Goal: Task Accomplishment & Management: Use online tool/utility

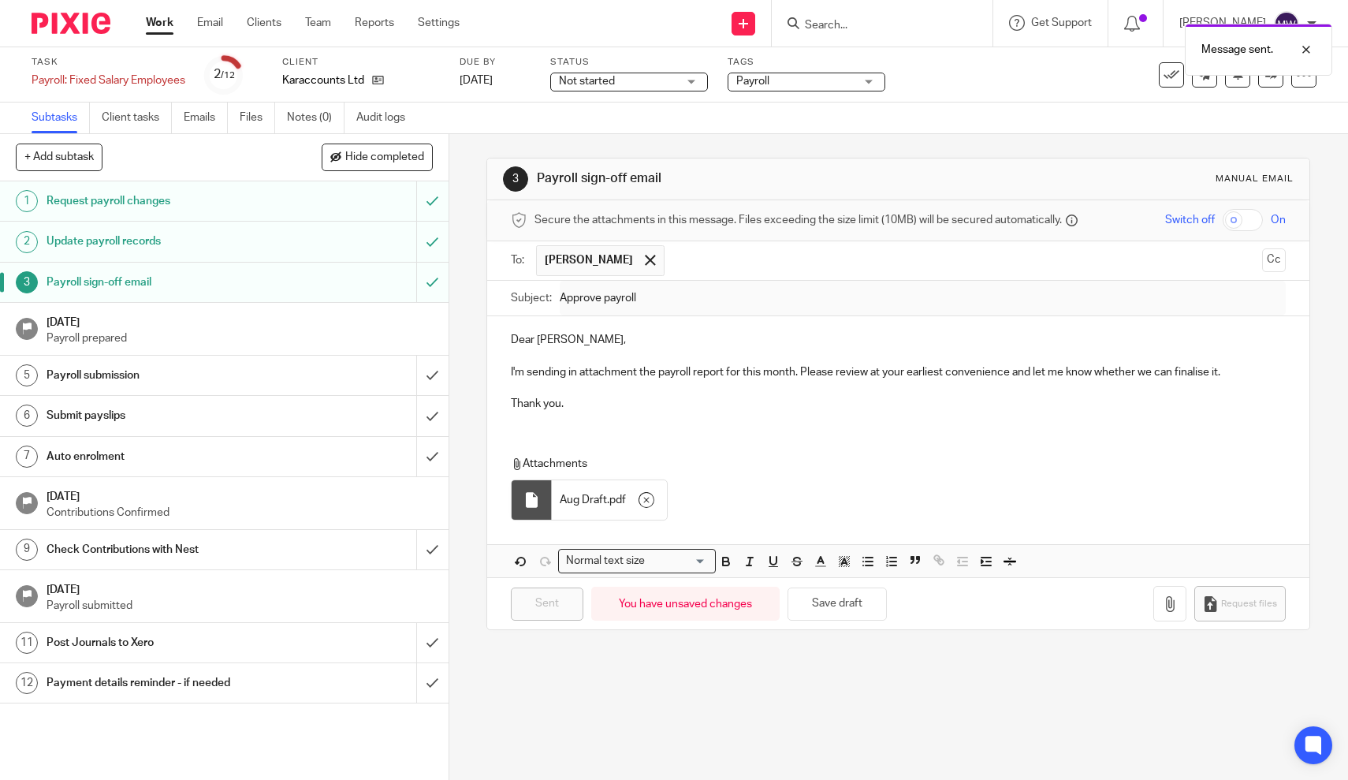
click at [162, 20] on link "Work" at bounding box center [160, 23] width 28 height 16
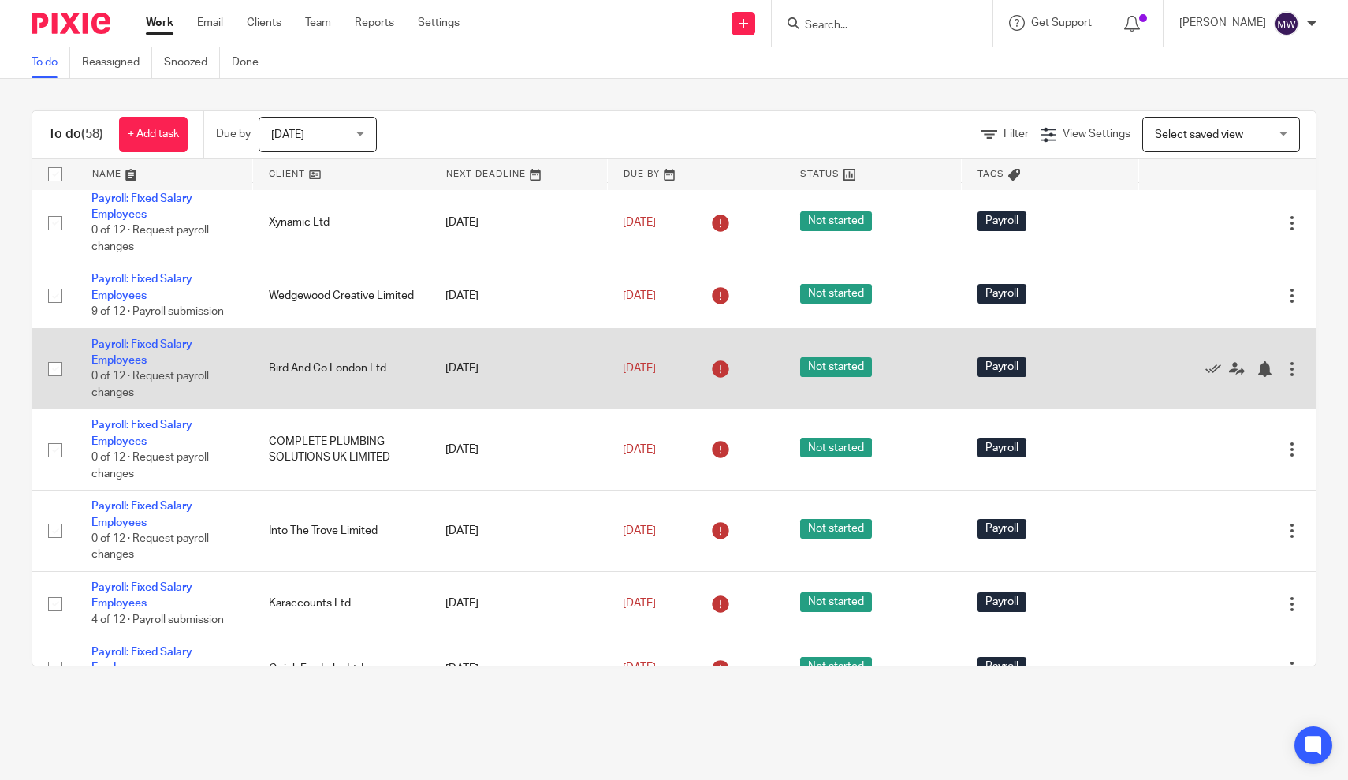
scroll to position [199, 0]
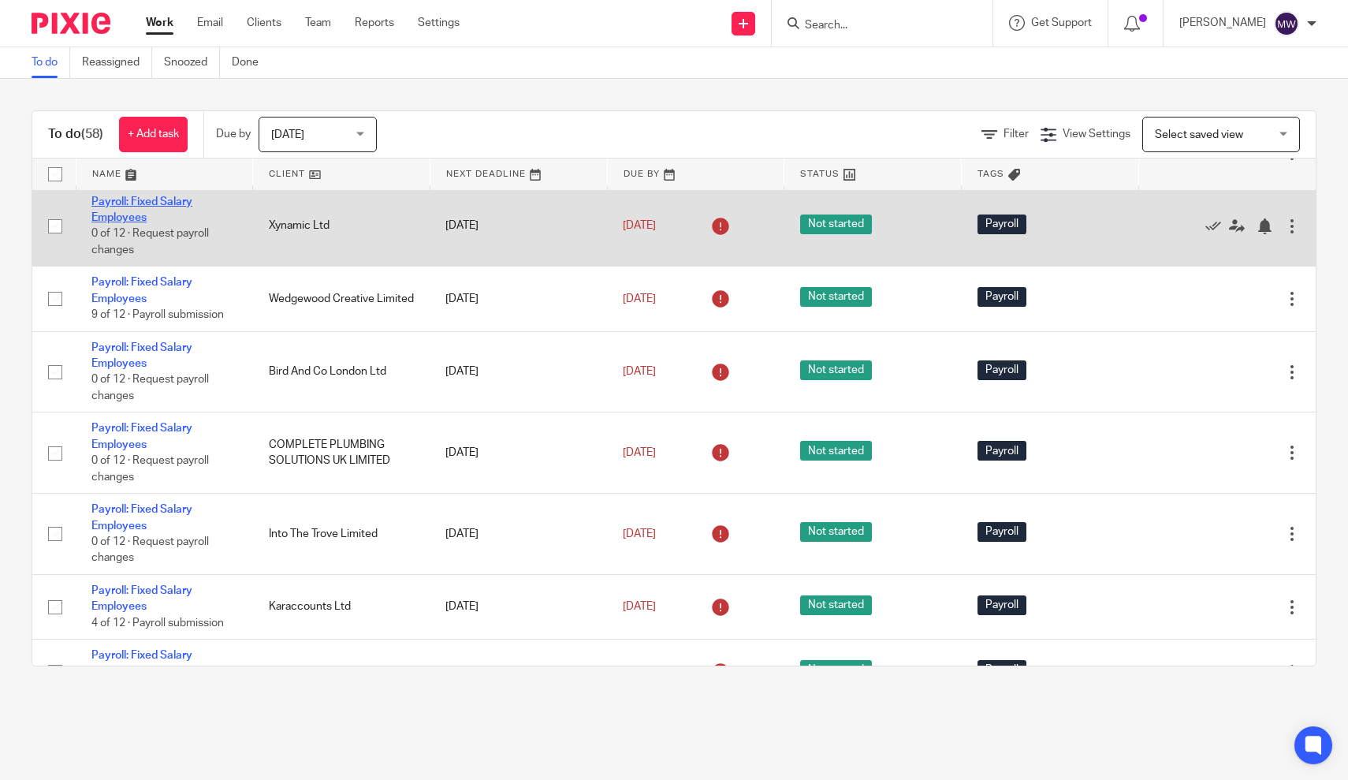
click at [129, 201] on link "Payroll: Fixed Salary Employees" at bounding box center [141, 209] width 101 height 27
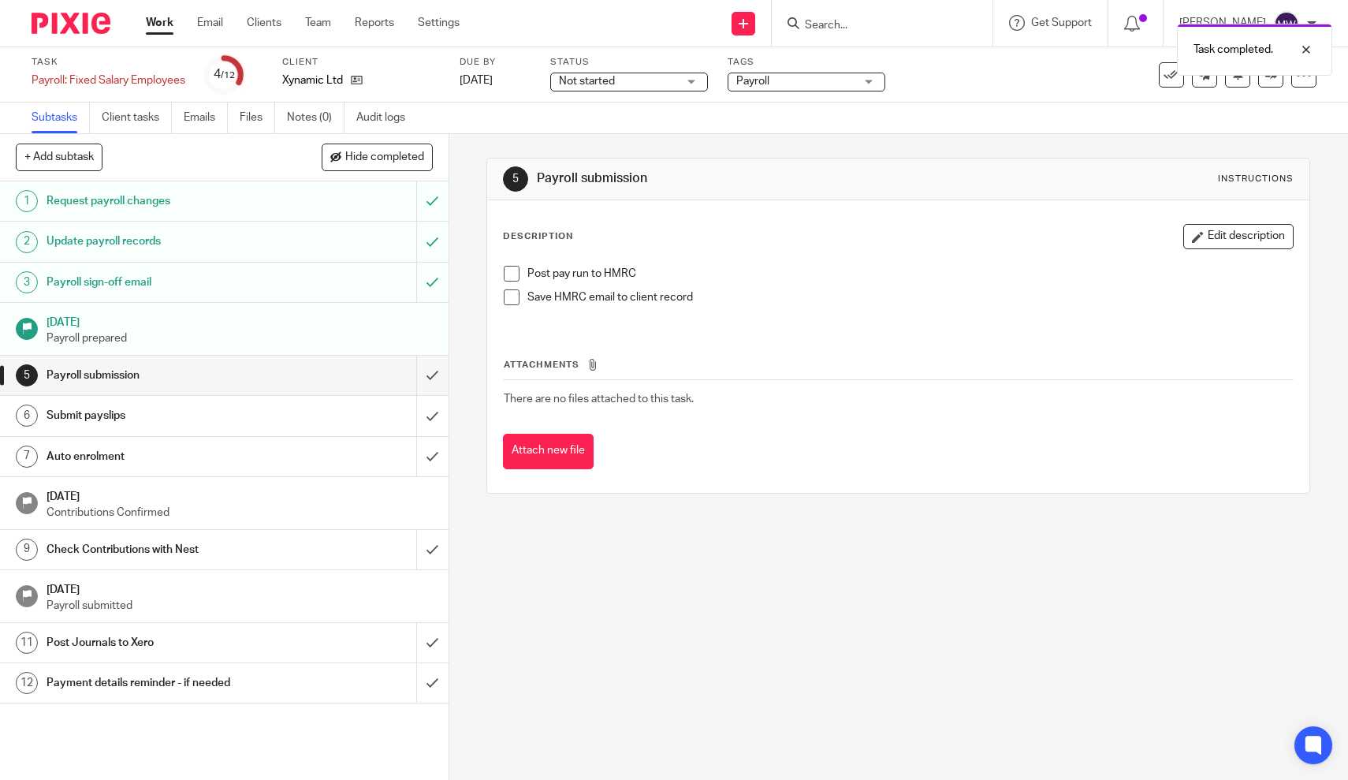
click at [517, 277] on span at bounding box center [512, 274] width 16 height 16
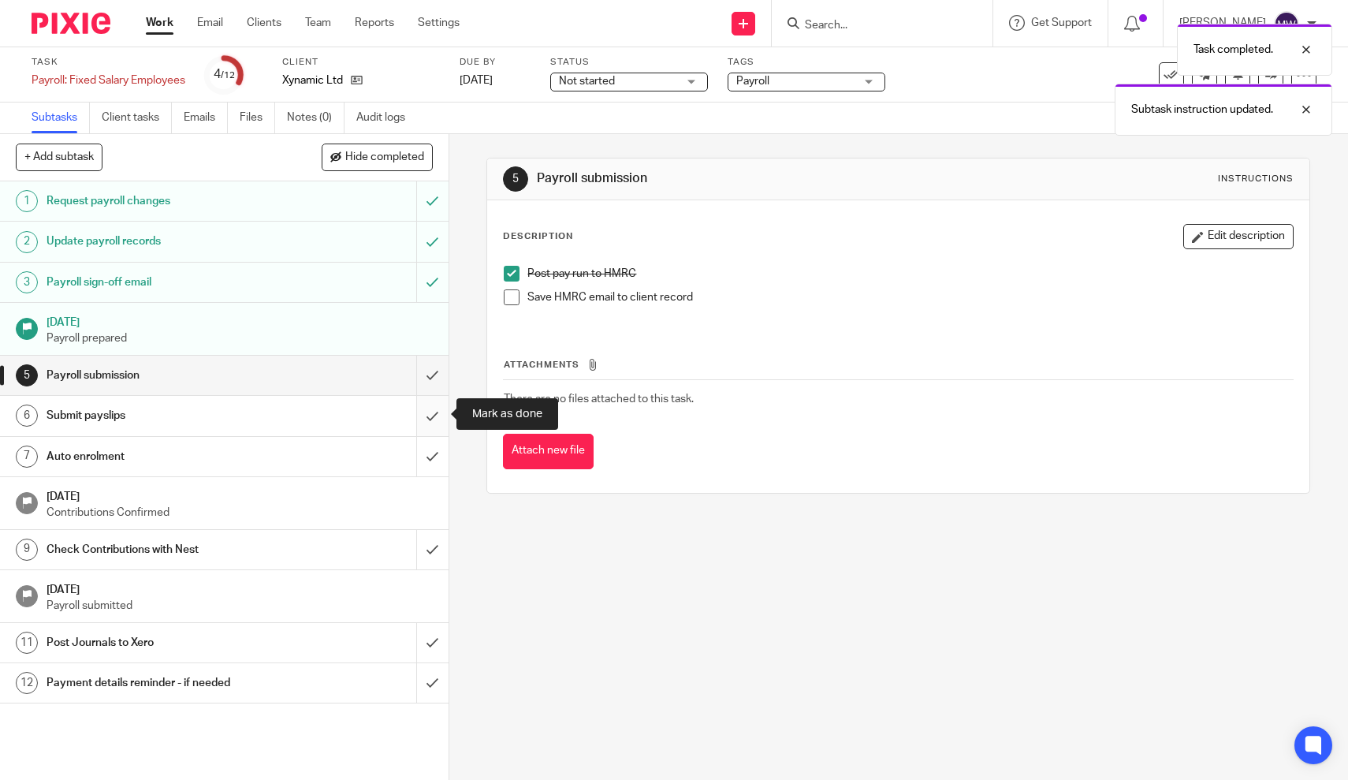
click at [434, 423] on input "submit" at bounding box center [224, 415] width 448 height 39
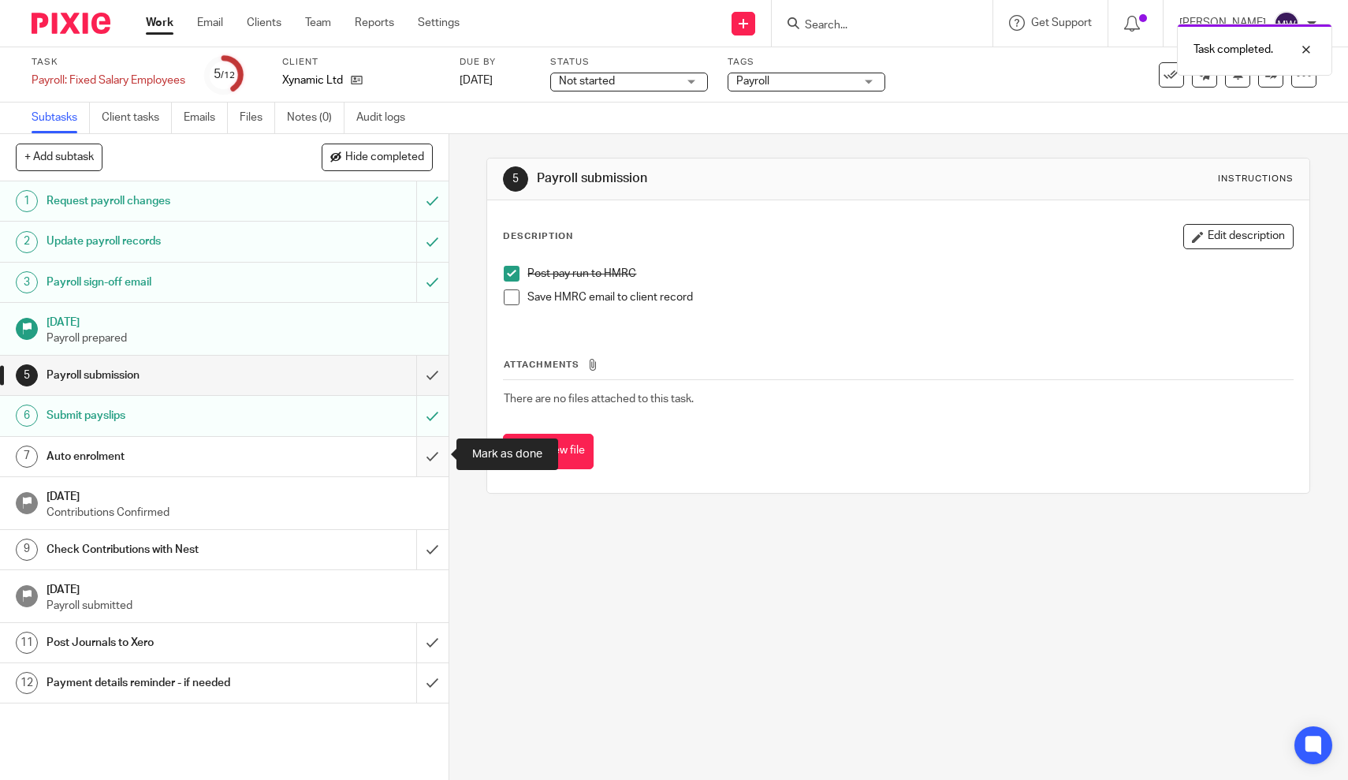
click at [430, 447] on input "submit" at bounding box center [224, 456] width 448 height 39
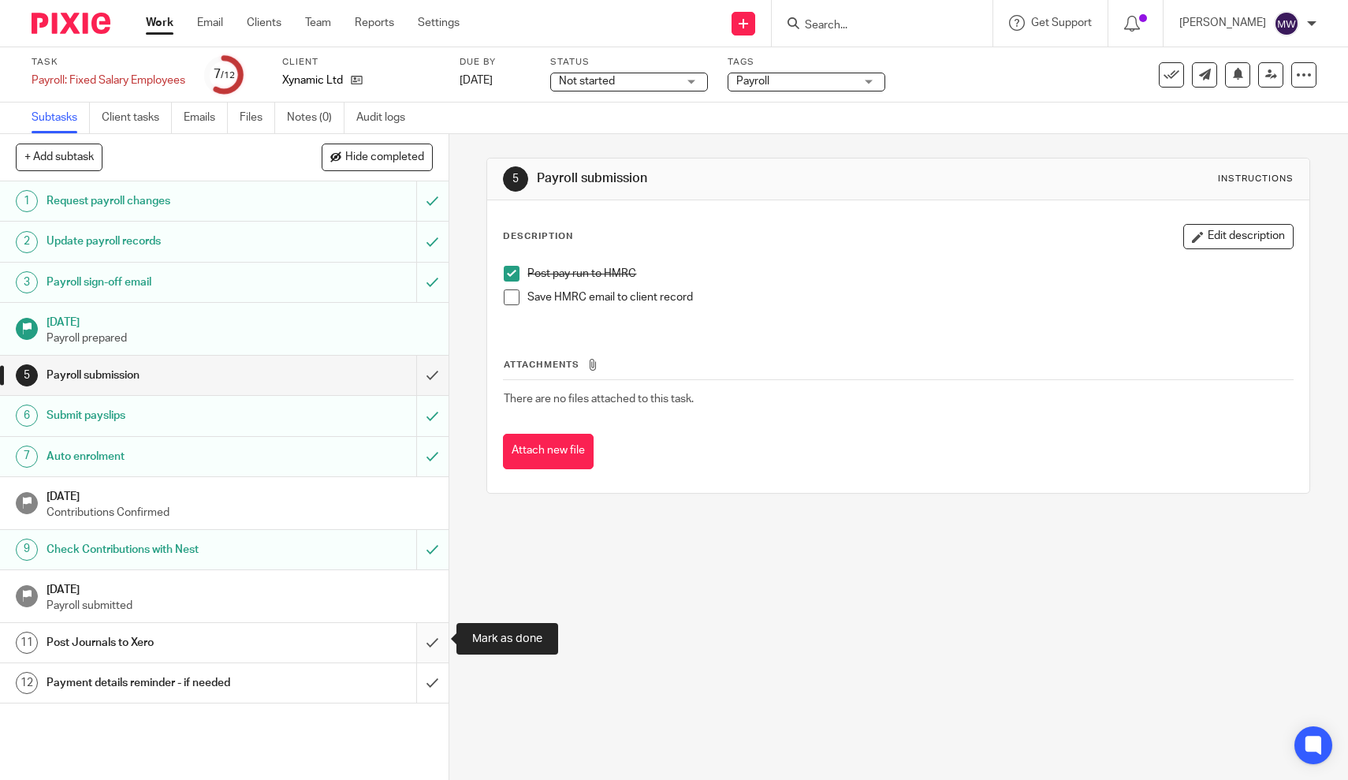
click at [426, 645] on input "submit" at bounding box center [224, 642] width 448 height 39
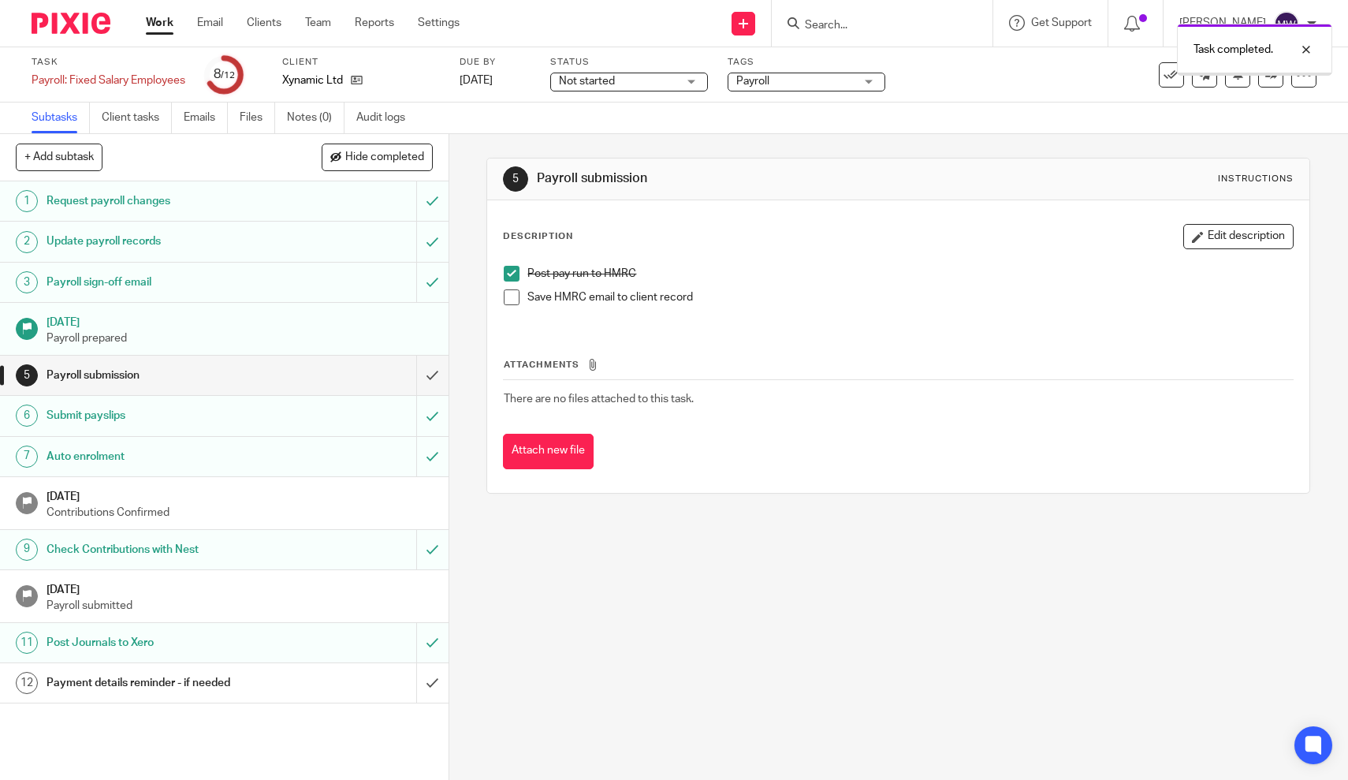
click at [296, 687] on div "Payment details reminder - if needed" at bounding box center [224, 683] width 354 height 24
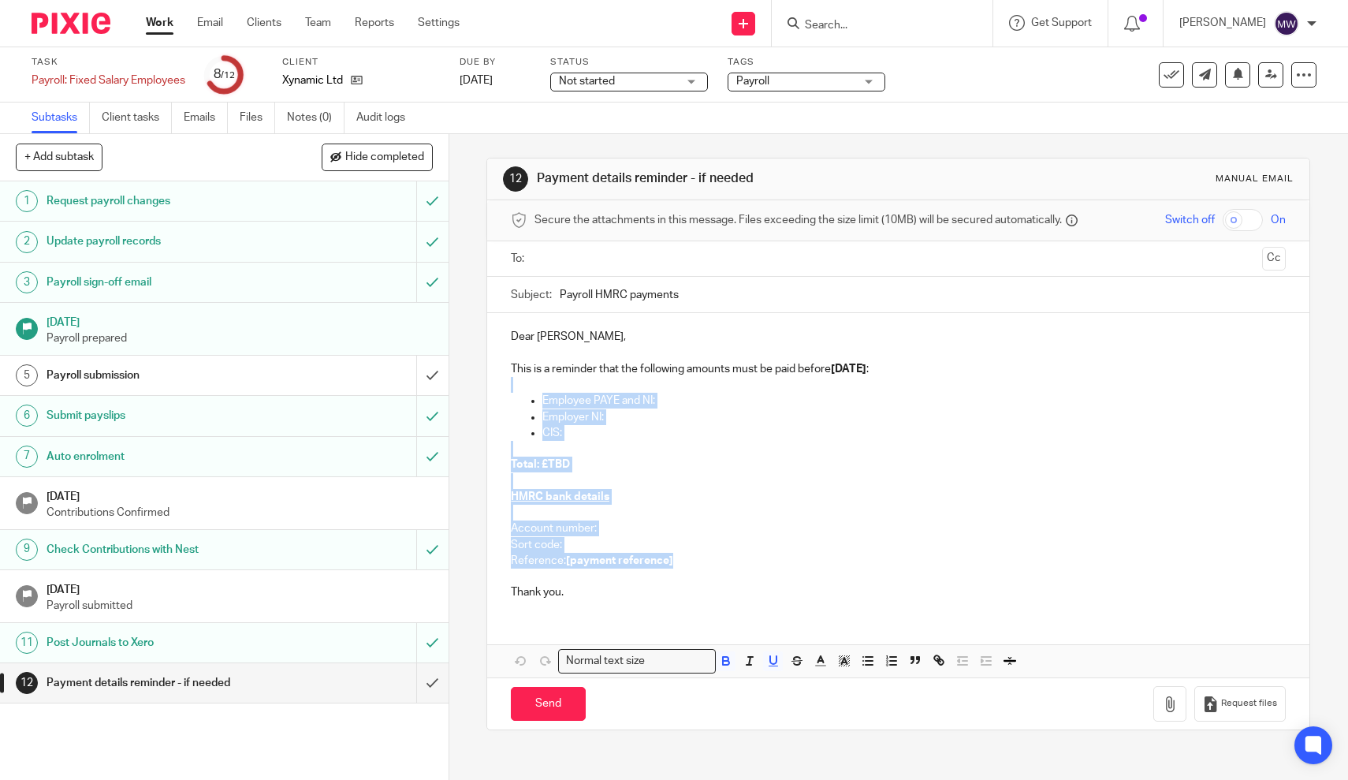
drag, startPoint x: 676, startPoint y: 554, endPoint x: 512, endPoint y: 389, distance: 233.5
click at [512, 389] on div "Dear Gary, This is a reminder that the following amounts must be paid before [D…" at bounding box center [898, 463] width 822 height 300
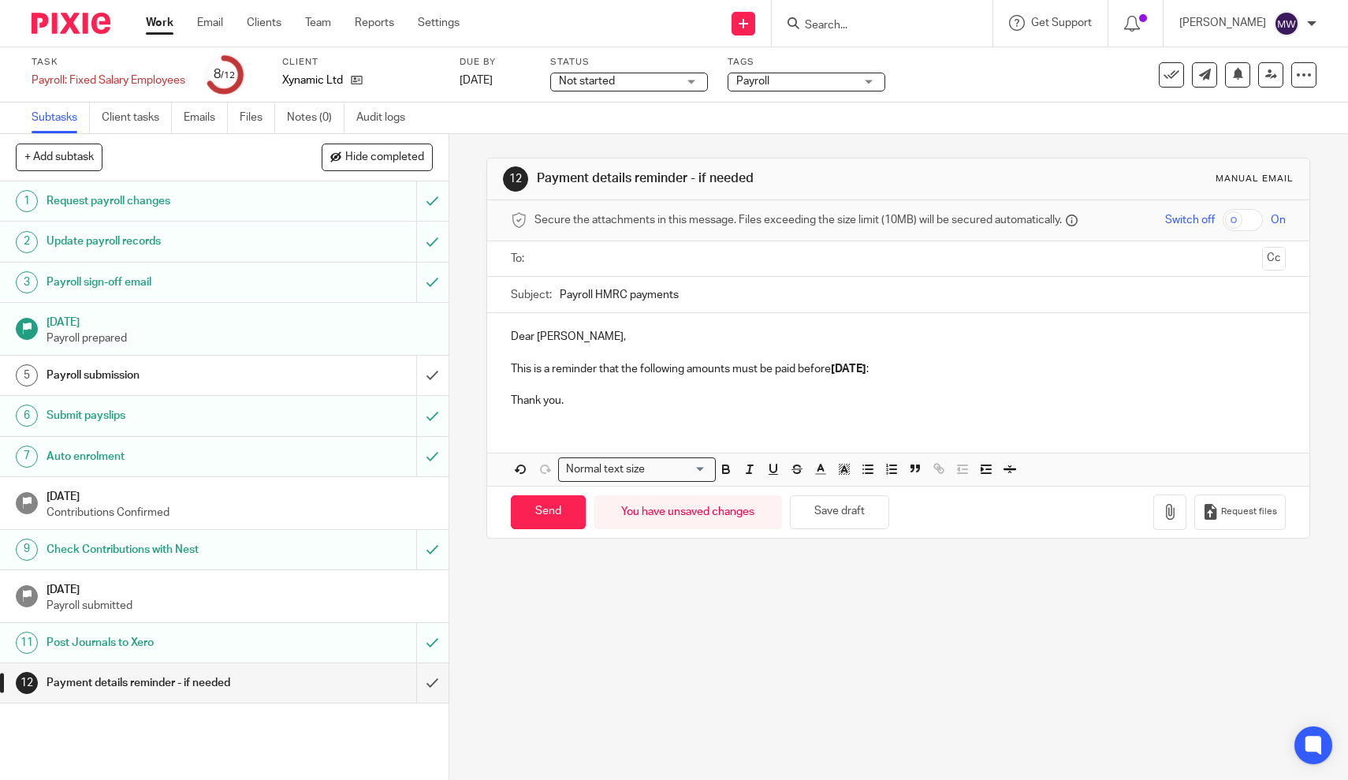
click at [549, 368] on p "This is a reminder that the following amounts must be paid before [DATE] :" at bounding box center [898, 369] width 775 height 16
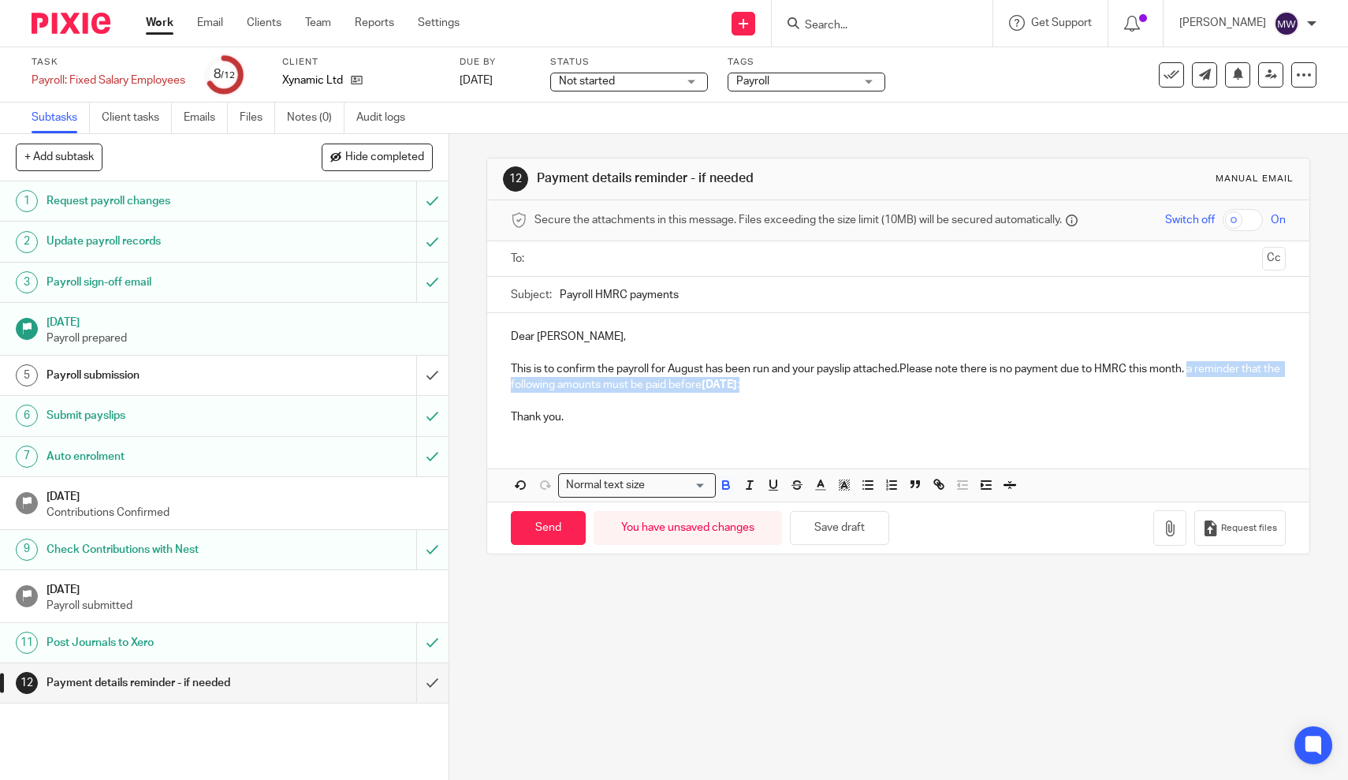
drag, startPoint x: 768, startPoint y: 381, endPoint x: 1191, endPoint y: 371, distance: 423.4
click at [1191, 371] on p "This is to confirm the payroll for August has been run and your payslip attache…" at bounding box center [898, 377] width 775 height 32
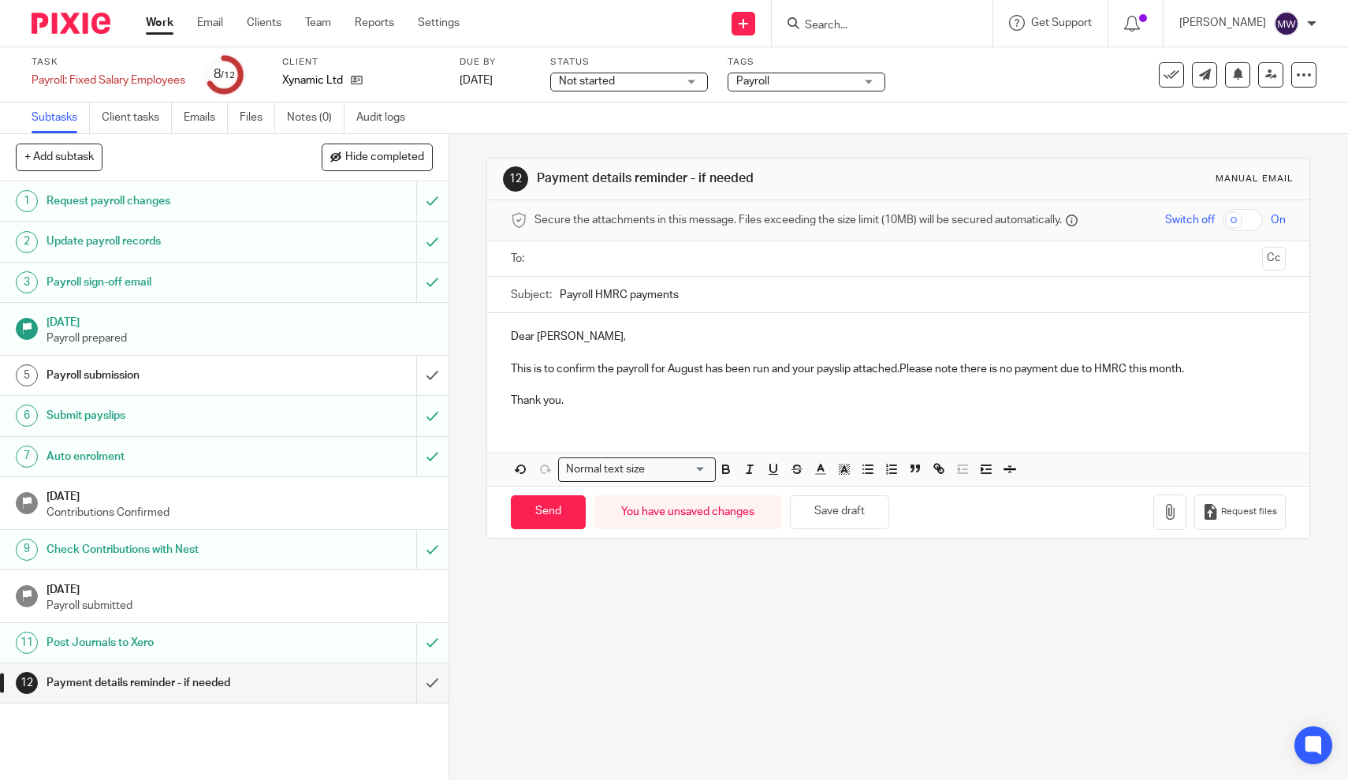
drag, startPoint x: 1193, startPoint y: 368, endPoint x: 492, endPoint y: 365, distance: 701.5
click at [492, 365] on div "Dear Gary, This is to confirm the payroll for August has been run and your pays…" at bounding box center [898, 366] width 822 height 107
copy p "This is to confirm the payroll for August has been run and your payslip attache…"
click at [580, 255] on input "text" at bounding box center [898, 259] width 716 height 18
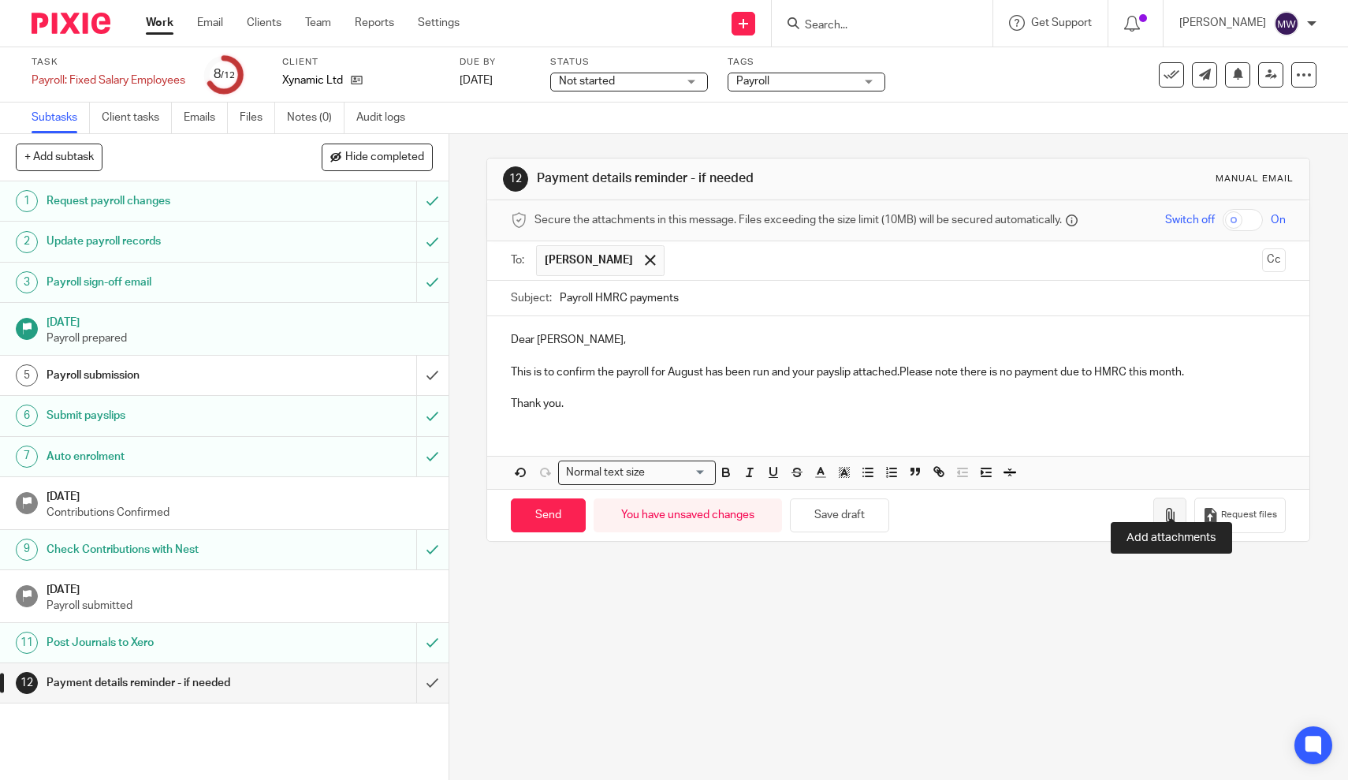
click at [1163, 508] on icon "button" at bounding box center [1170, 516] width 16 height 16
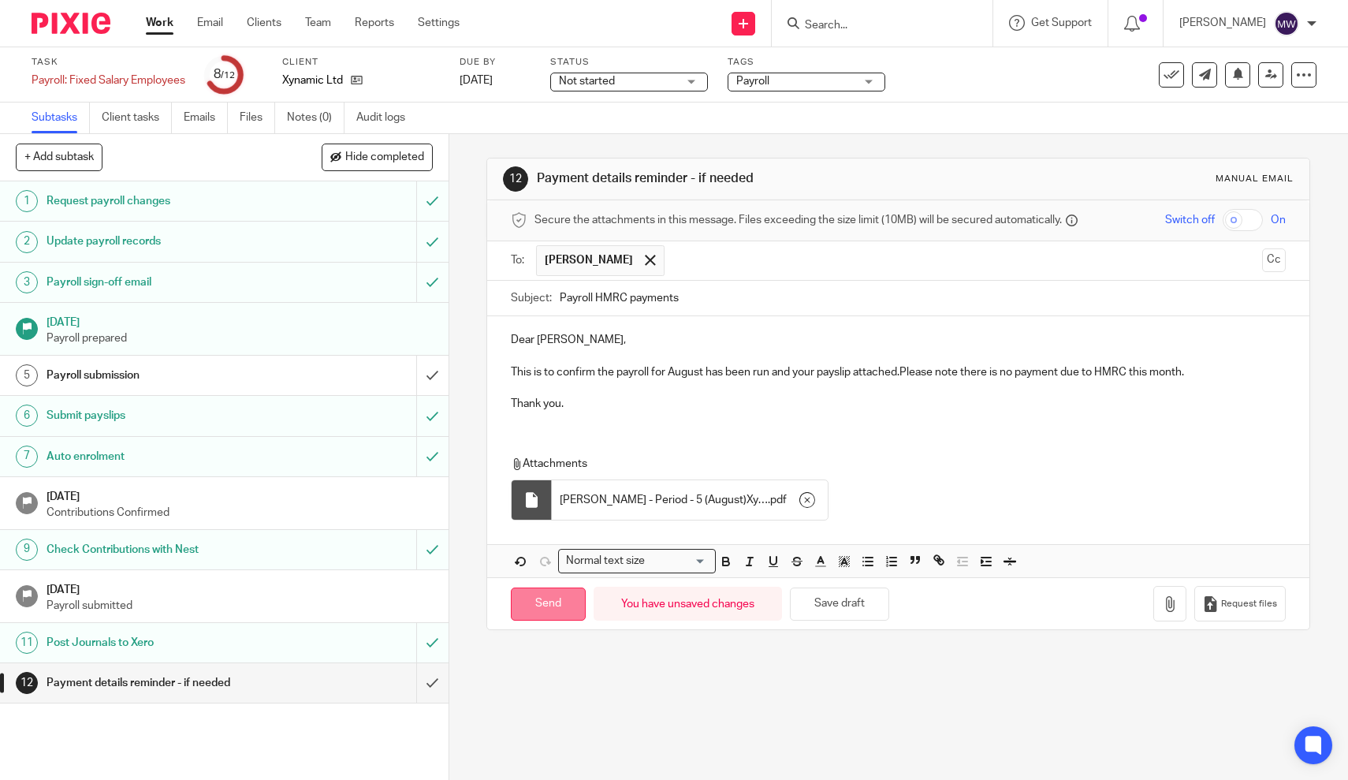
click at [560, 587] on input "Send" at bounding box center [548, 604] width 75 height 34
type input "Sent"
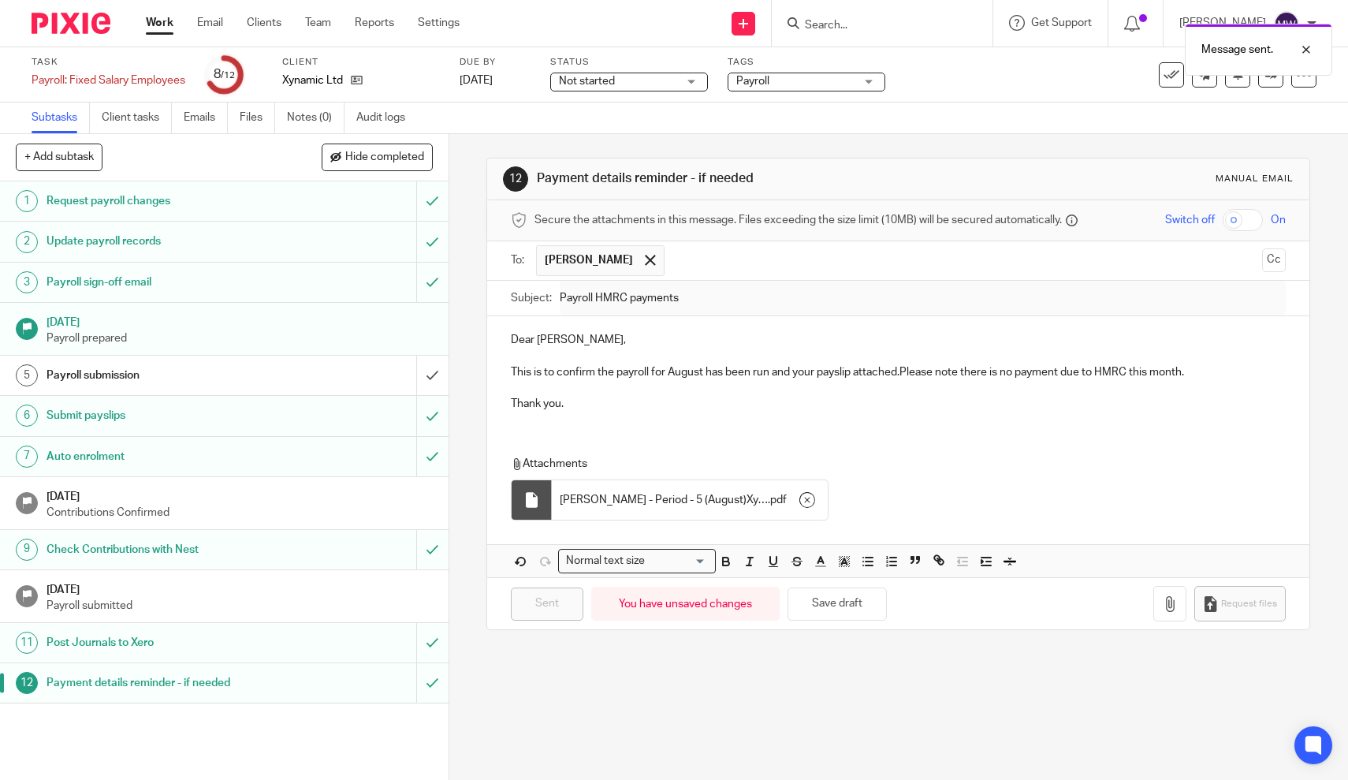
click at [160, 17] on link "Work" at bounding box center [160, 23] width 28 height 16
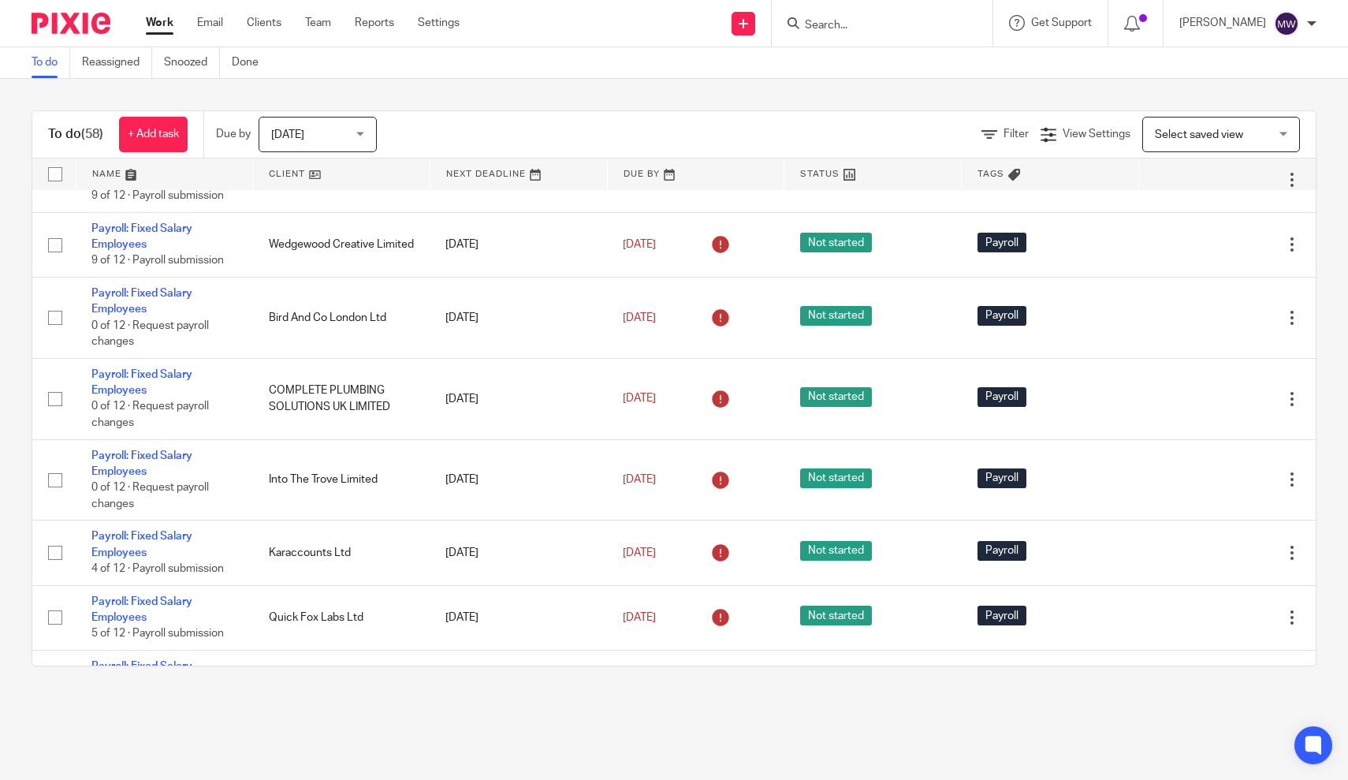
scroll to position [242, 0]
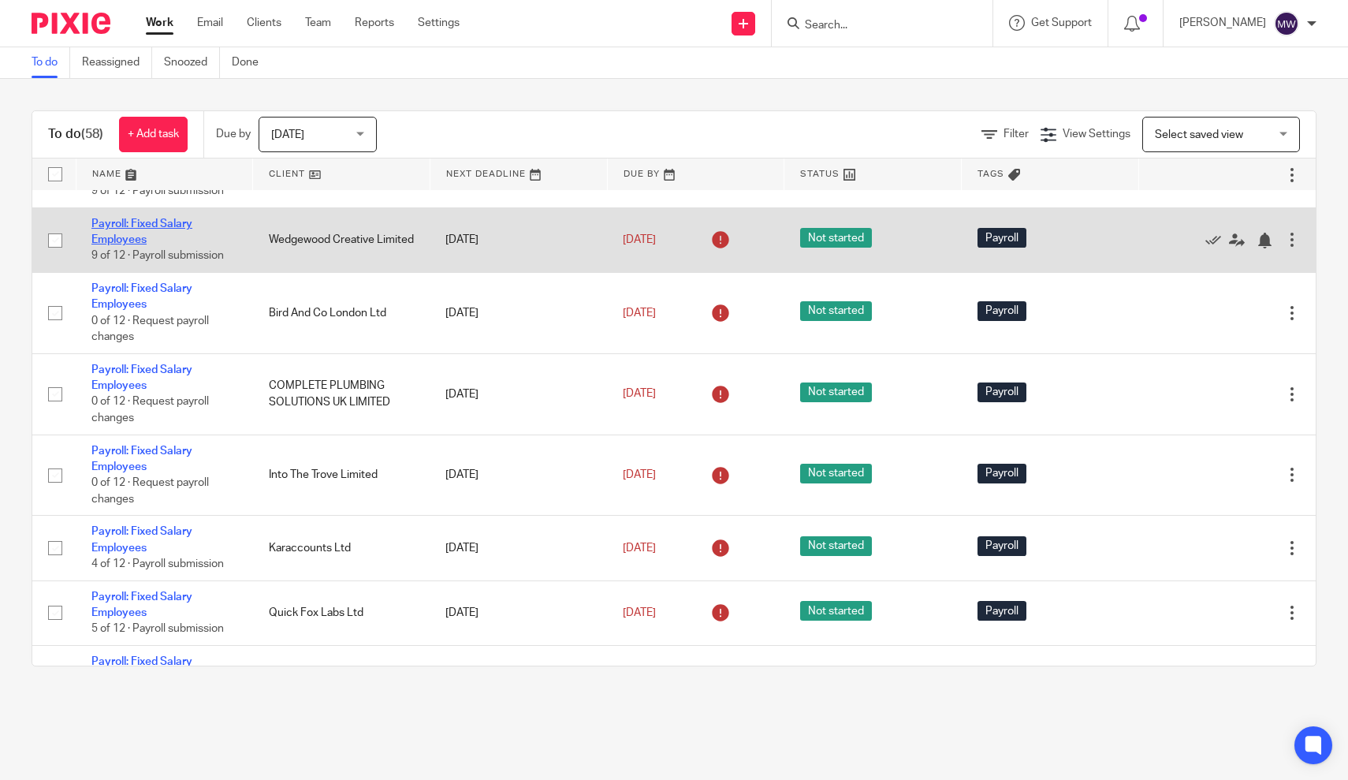
click at [127, 238] on link "Payroll: Fixed Salary Employees" at bounding box center [141, 231] width 101 height 27
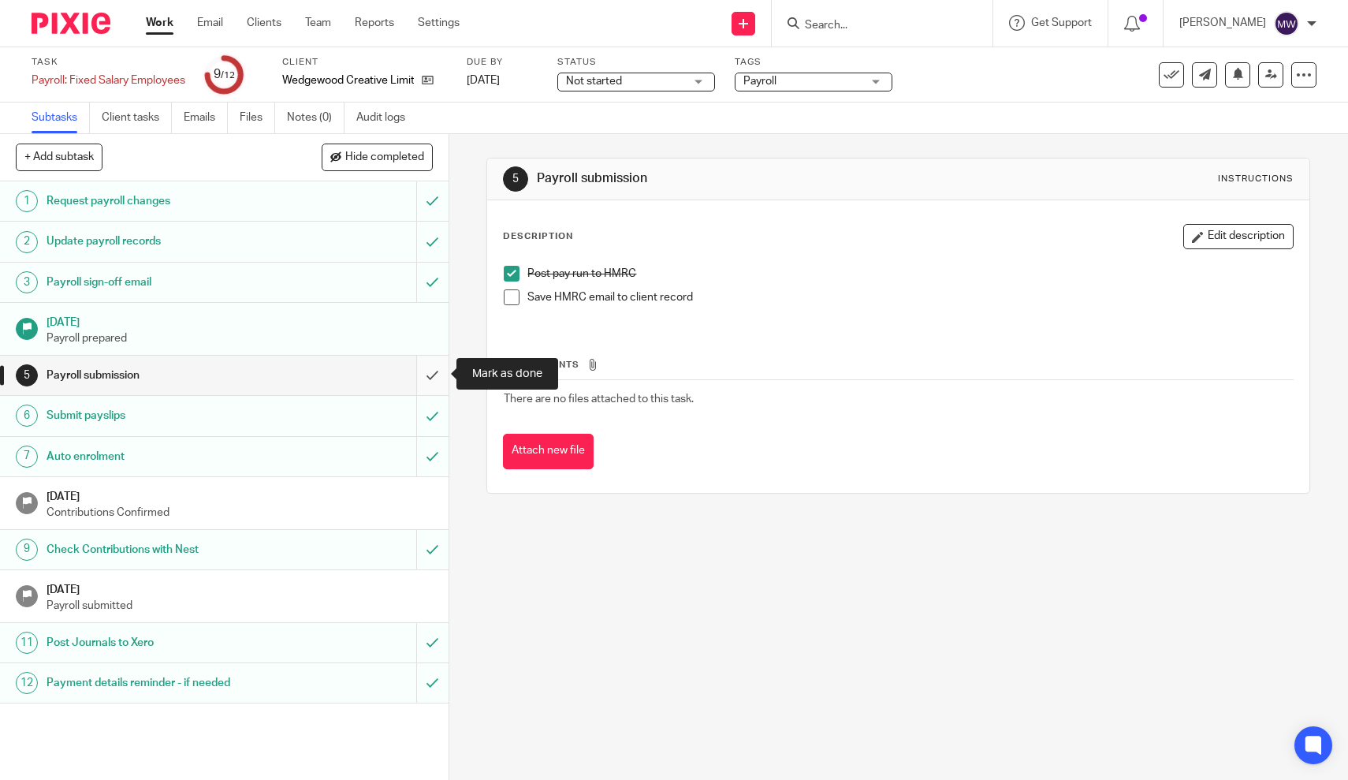
click at [430, 384] on input "submit" at bounding box center [224, 374] width 448 height 39
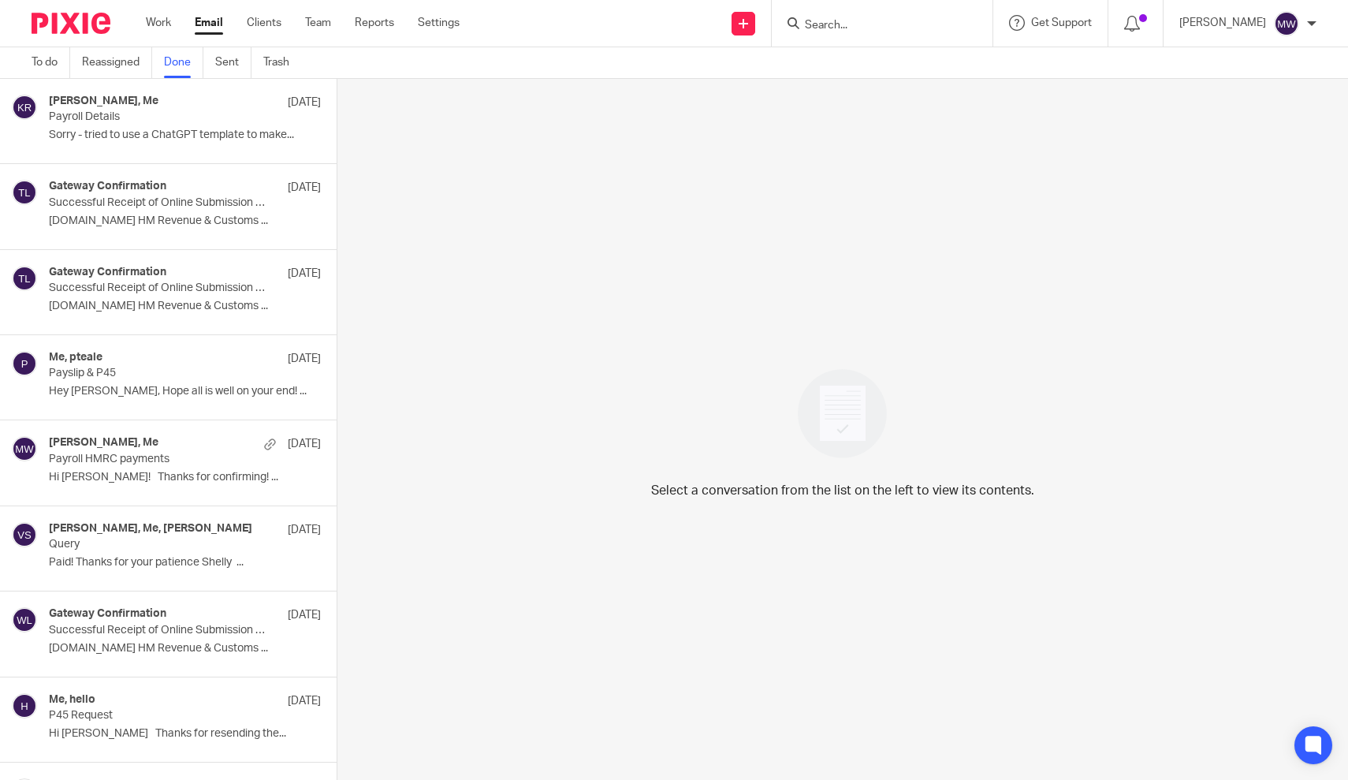
click at [207, 26] on link "Email" at bounding box center [209, 23] width 28 height 16
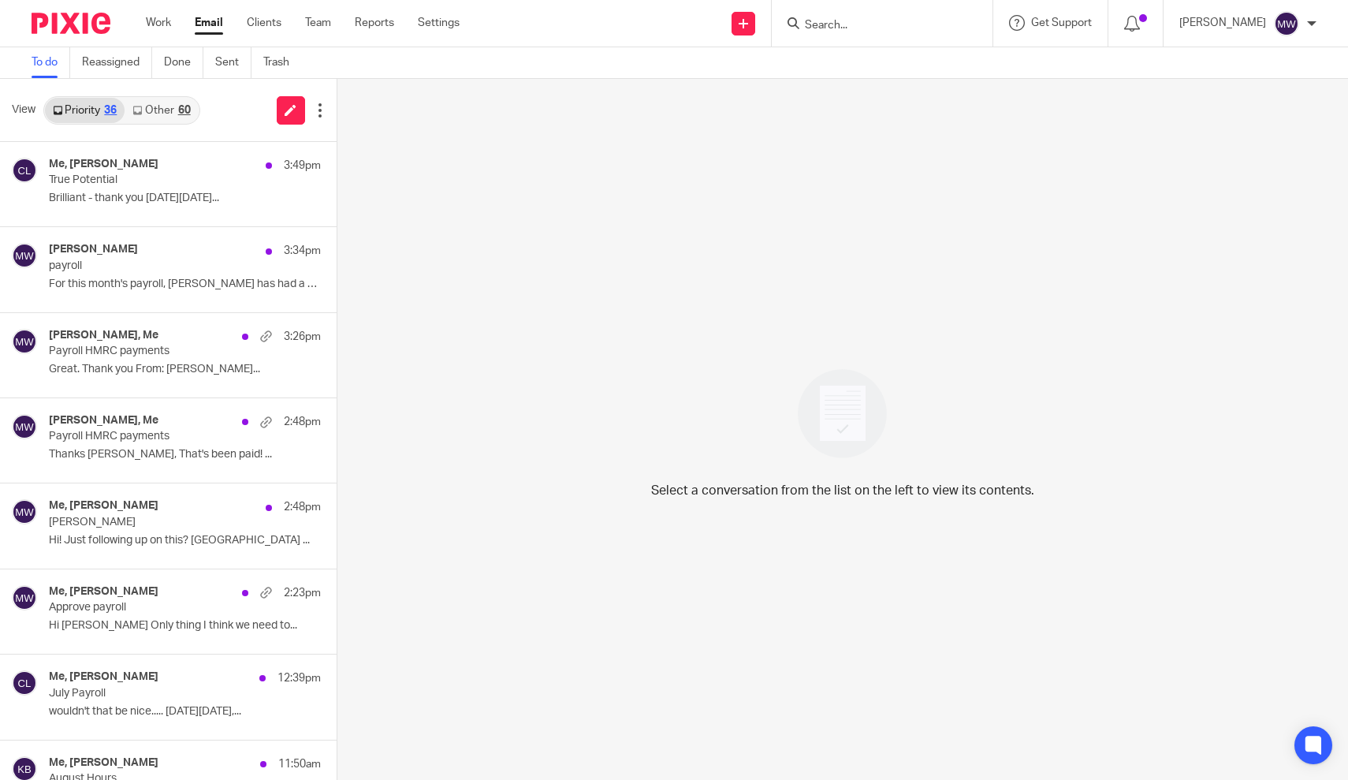
click at [149, 114] on link "Other 60" at bounding box center [161, 110] width 73 height 25
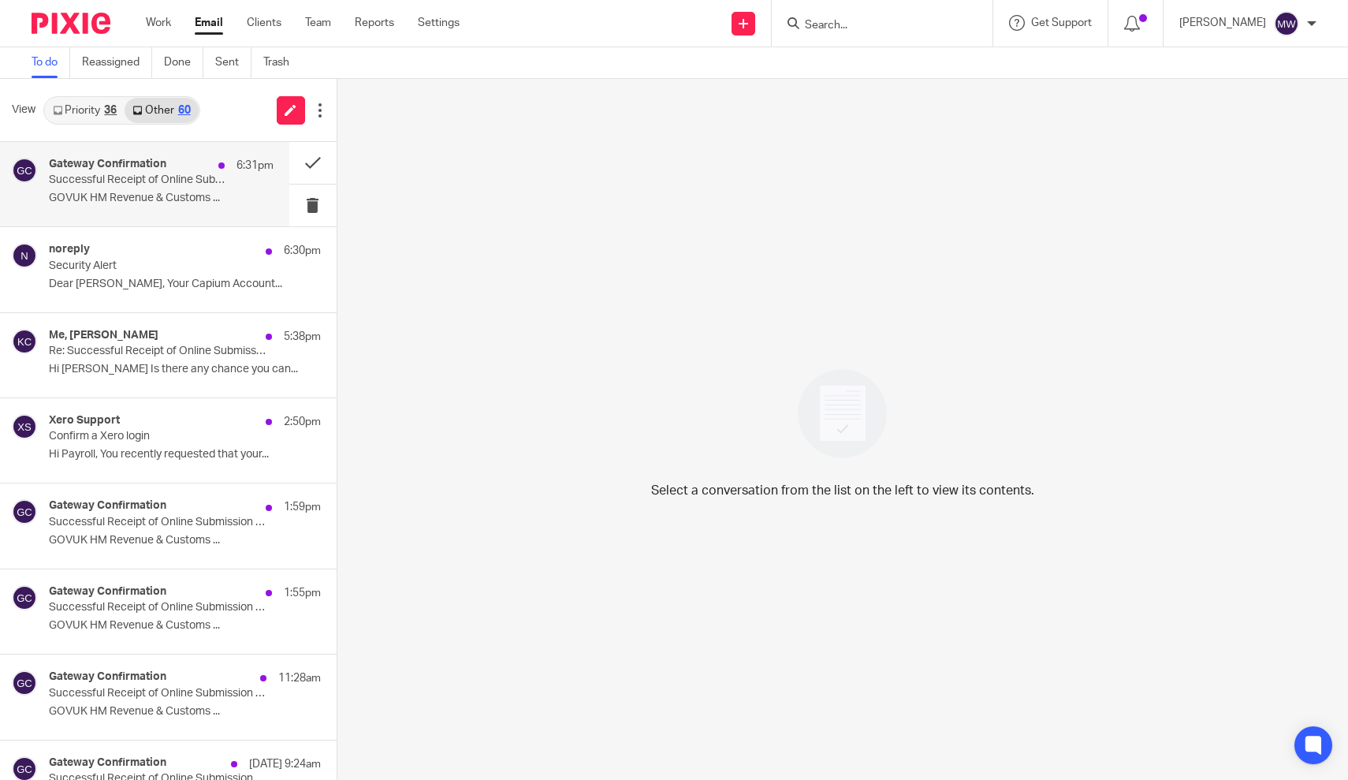
click at [132, 202] on p "GOVUK HM Revenue & Customs ..." at bounding box center [161, 198] width 225 height 13
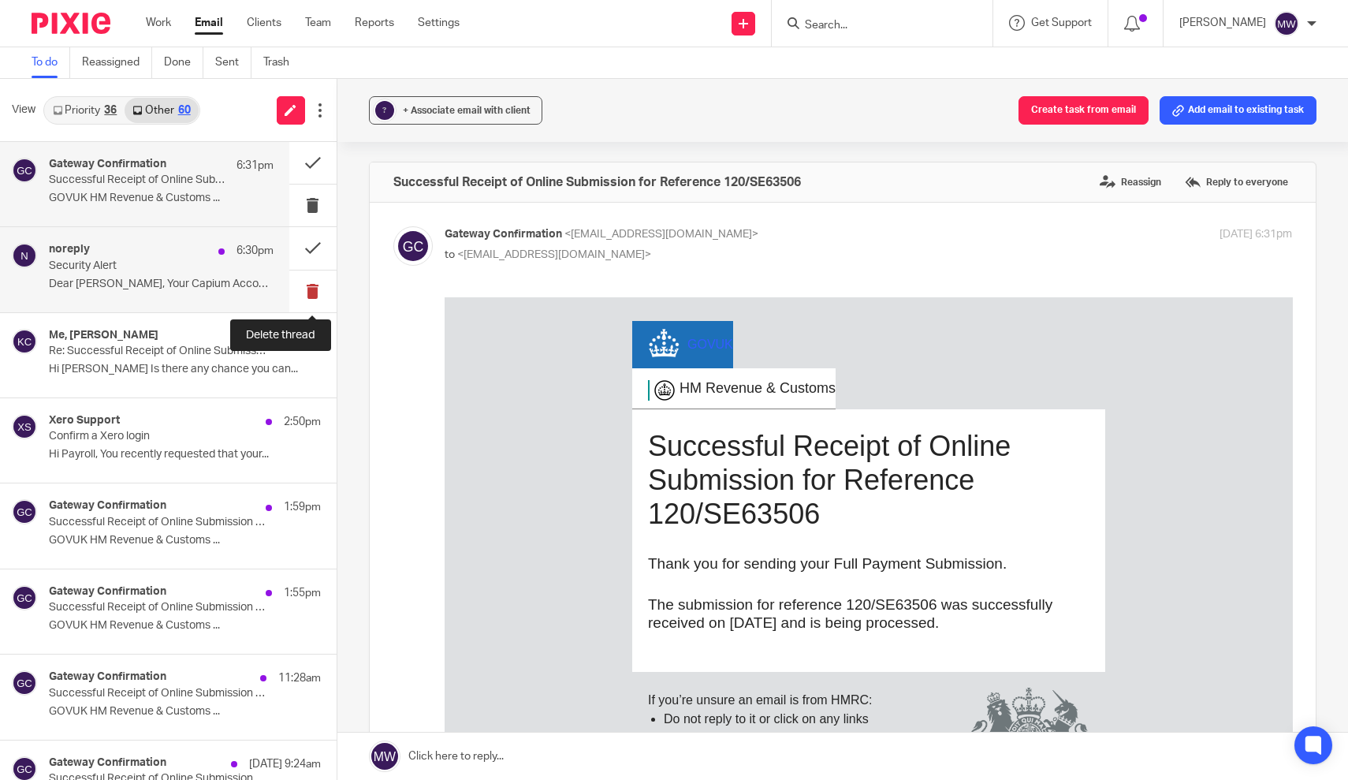
click at [314, 290] on button at bounding box center [312, 291] width 47 height 42
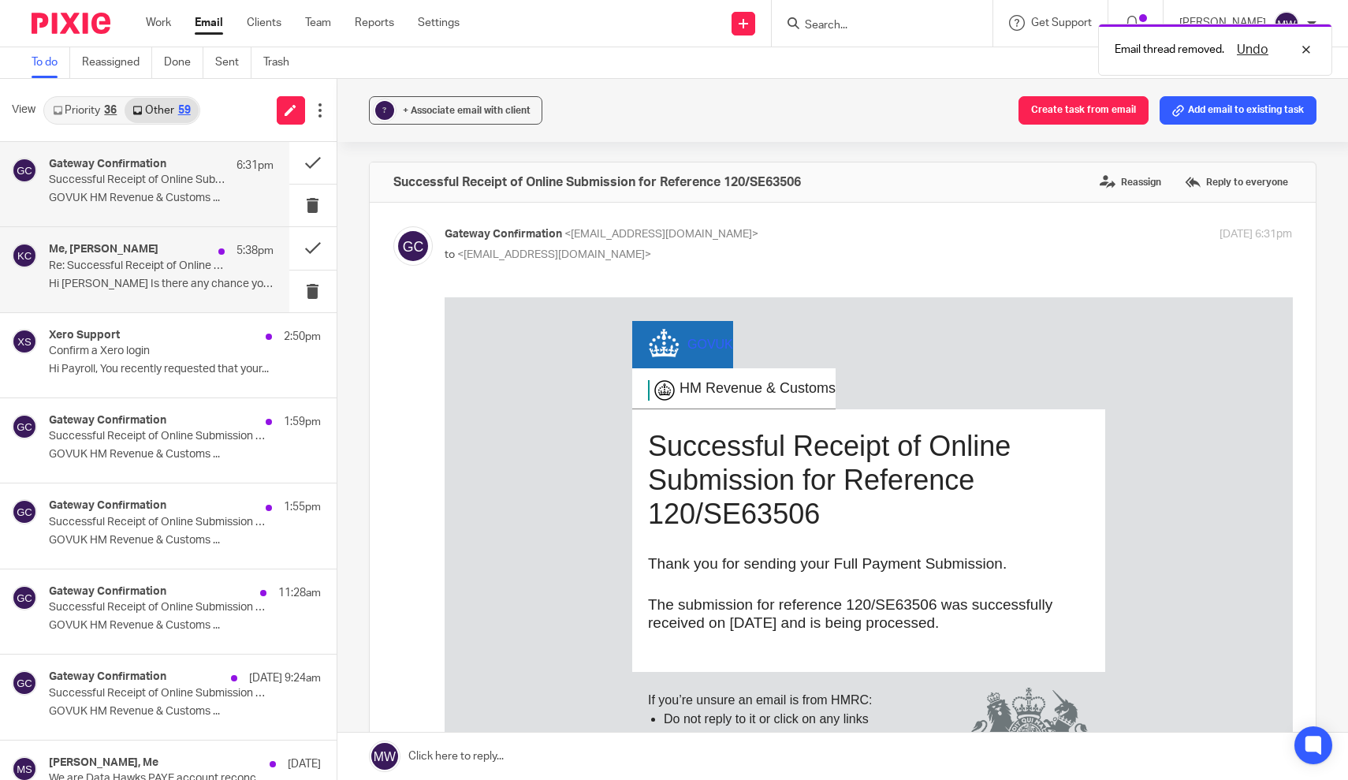
click at [159, 280] on p "Hi Michaela Is there any chance you can..." at bounding box center [161, 283] width 225 height 13
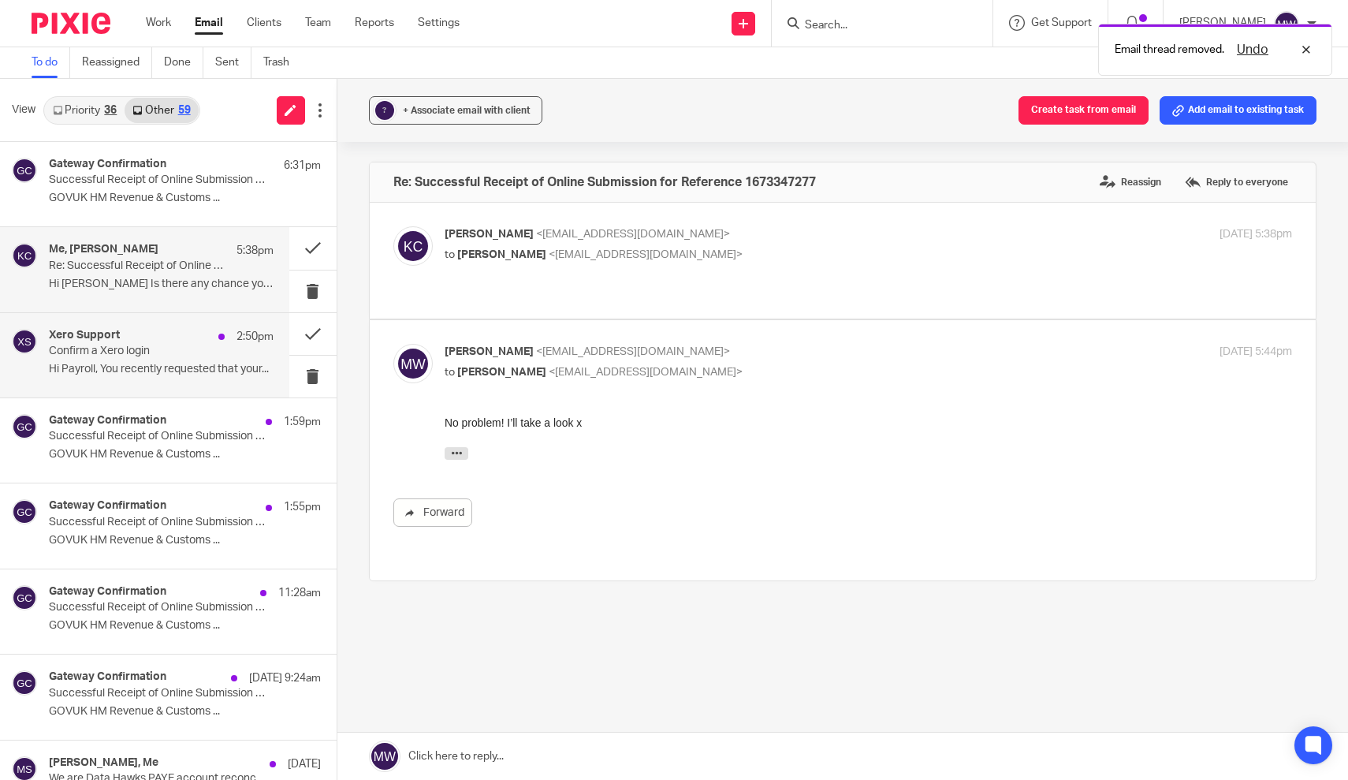
click at [158, 335] on div "Xero Support 2:50pm" at bounding box center [161, 337] width 225 height 16
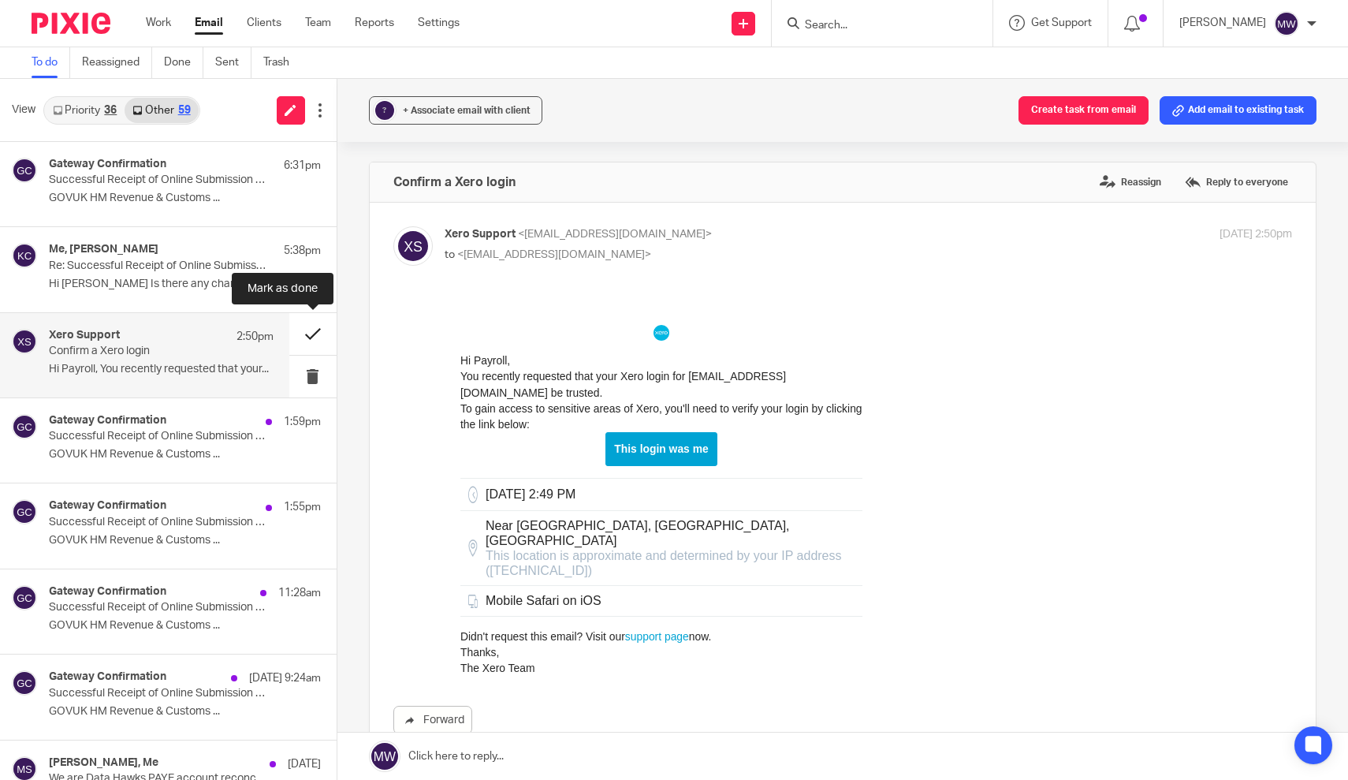
click at [319, 332] on button at bounding box center [312, 334] width 47 height 42
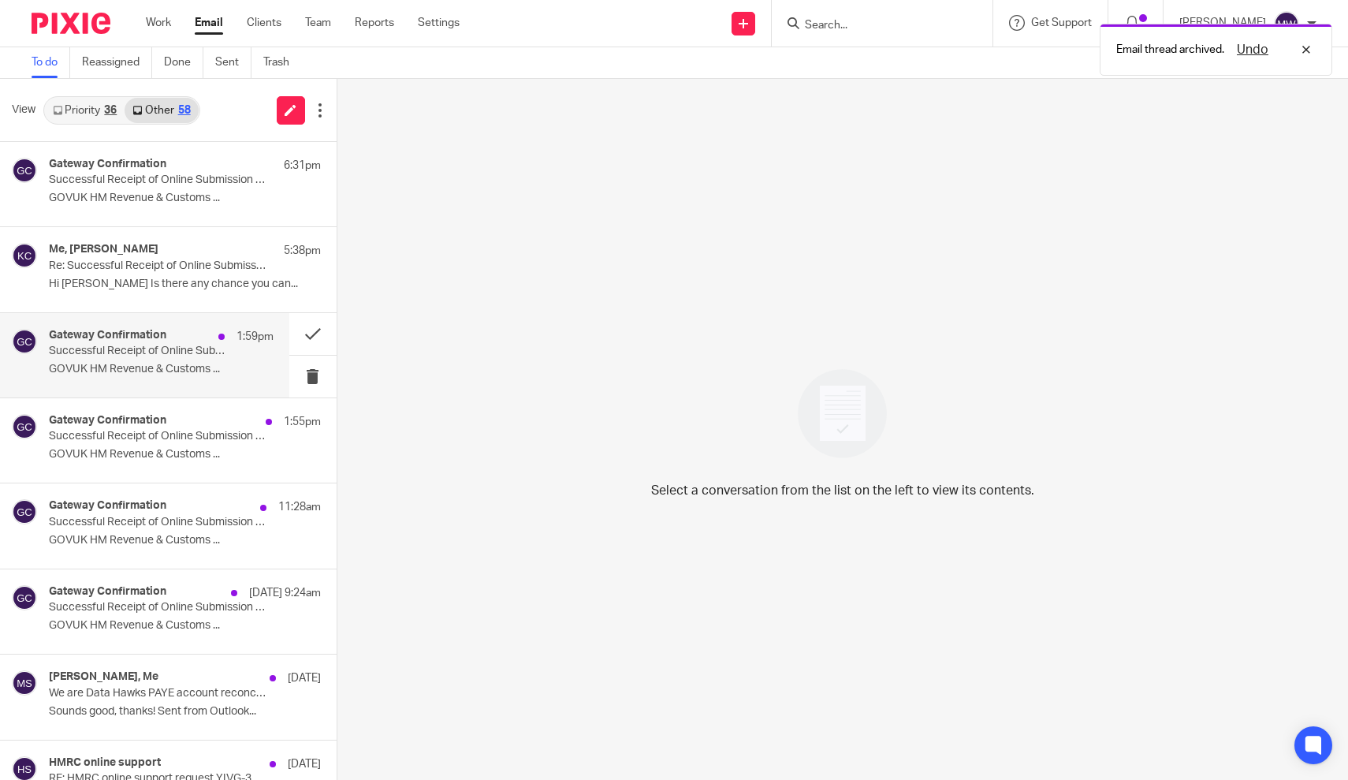
click at [147, 355] on p "Successful Receipt of Online Submission for Reference 120/WB52828" at bounding box center [139, 350] width 180 height 13
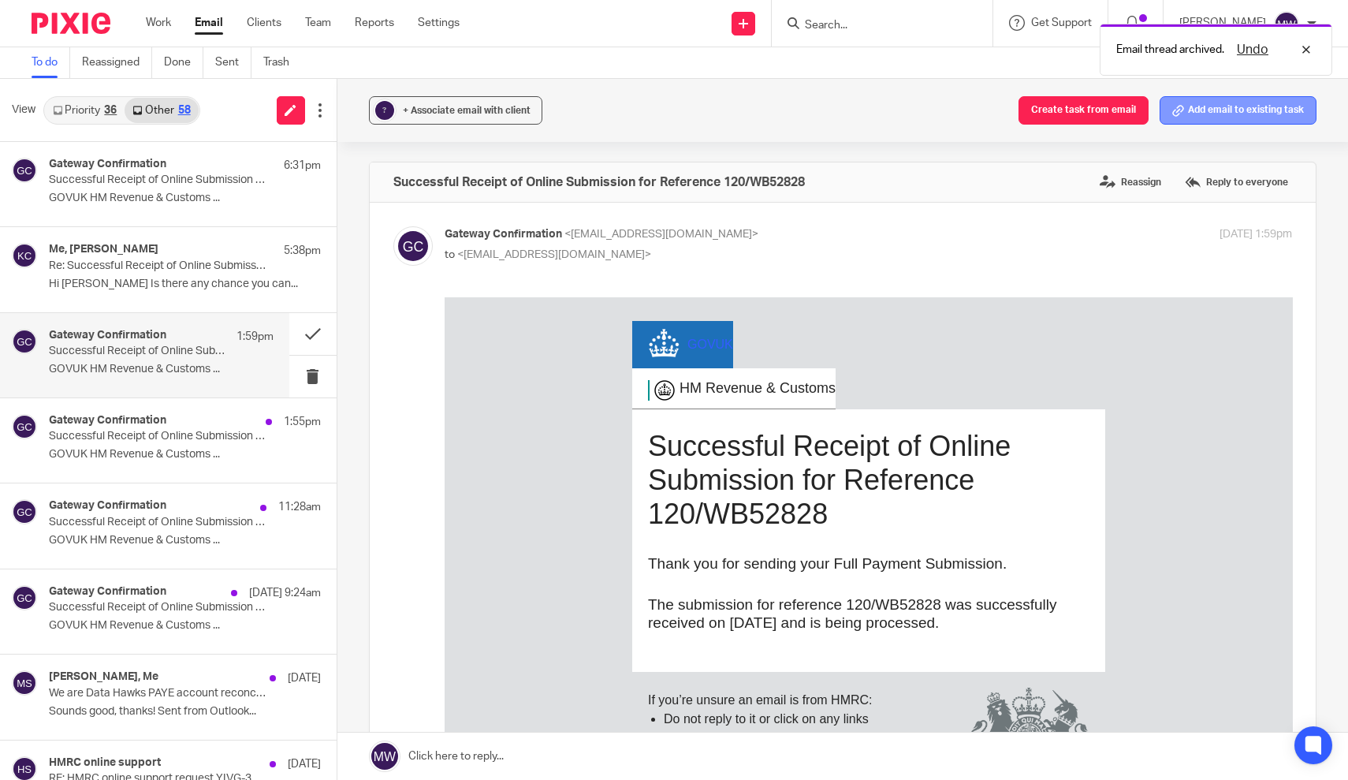
click at [1241, 110] on button "Add email to existing task" at bounding box center [1237, 110] width 157 height 28
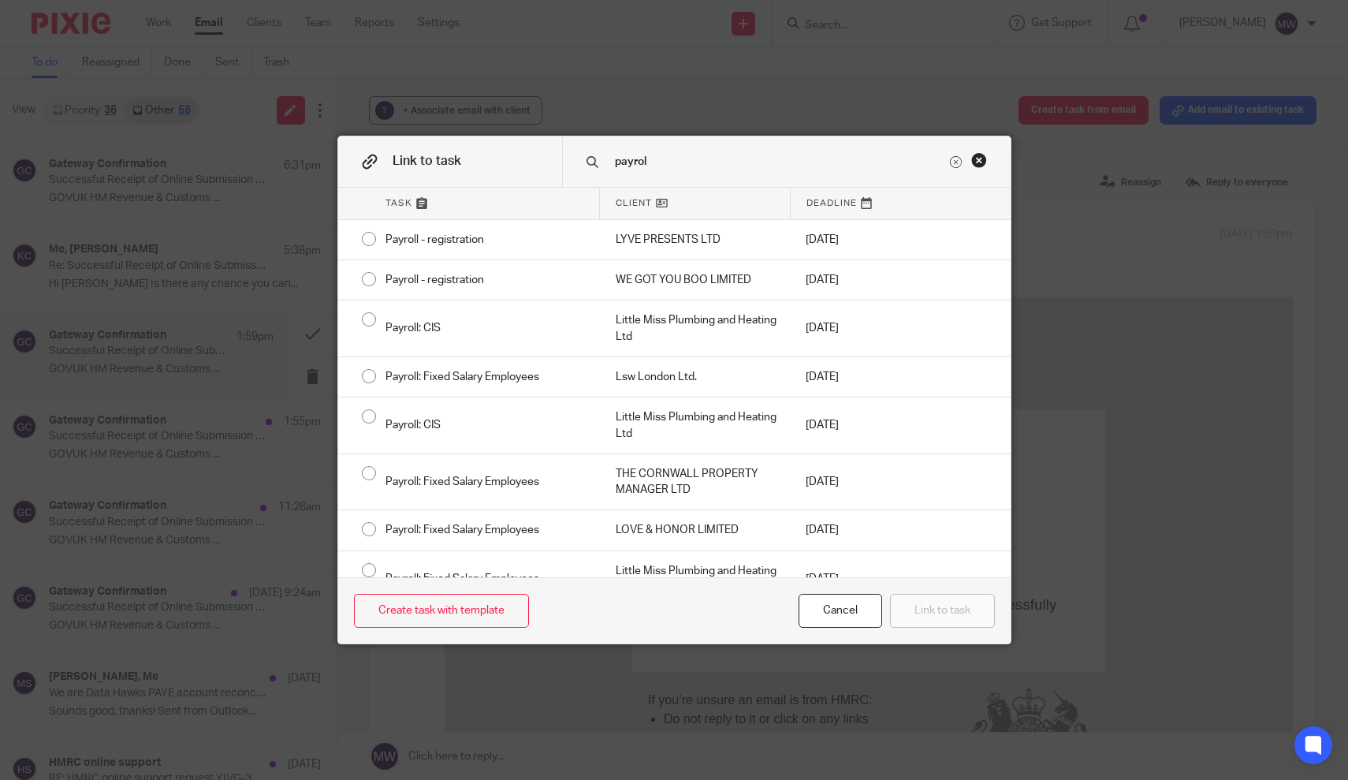
type input "payroll"
click at [974, 161] on div "Close this dialog window" at bounding box center [979, 160] width 16 height 16
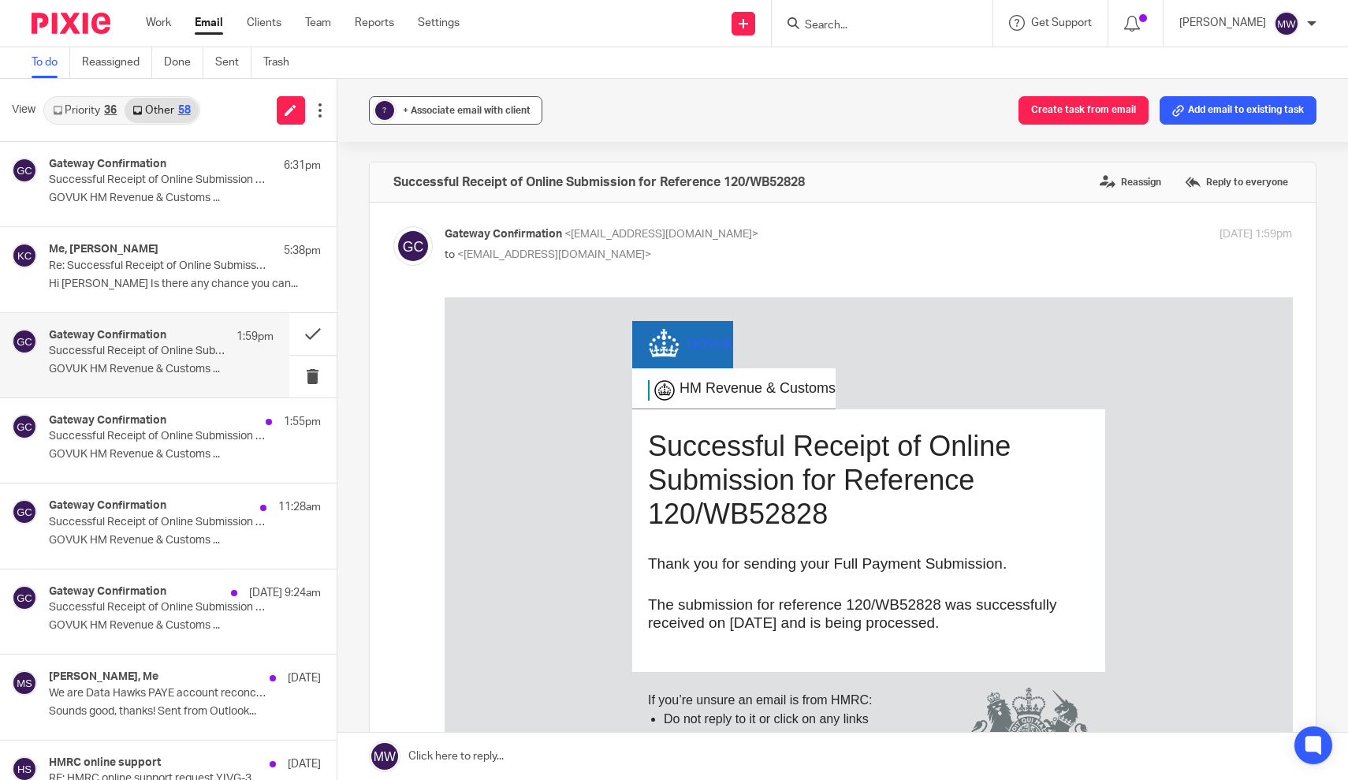
click at [393, 104] on div "?" at bounding box center [385, 111] width 24 height 24
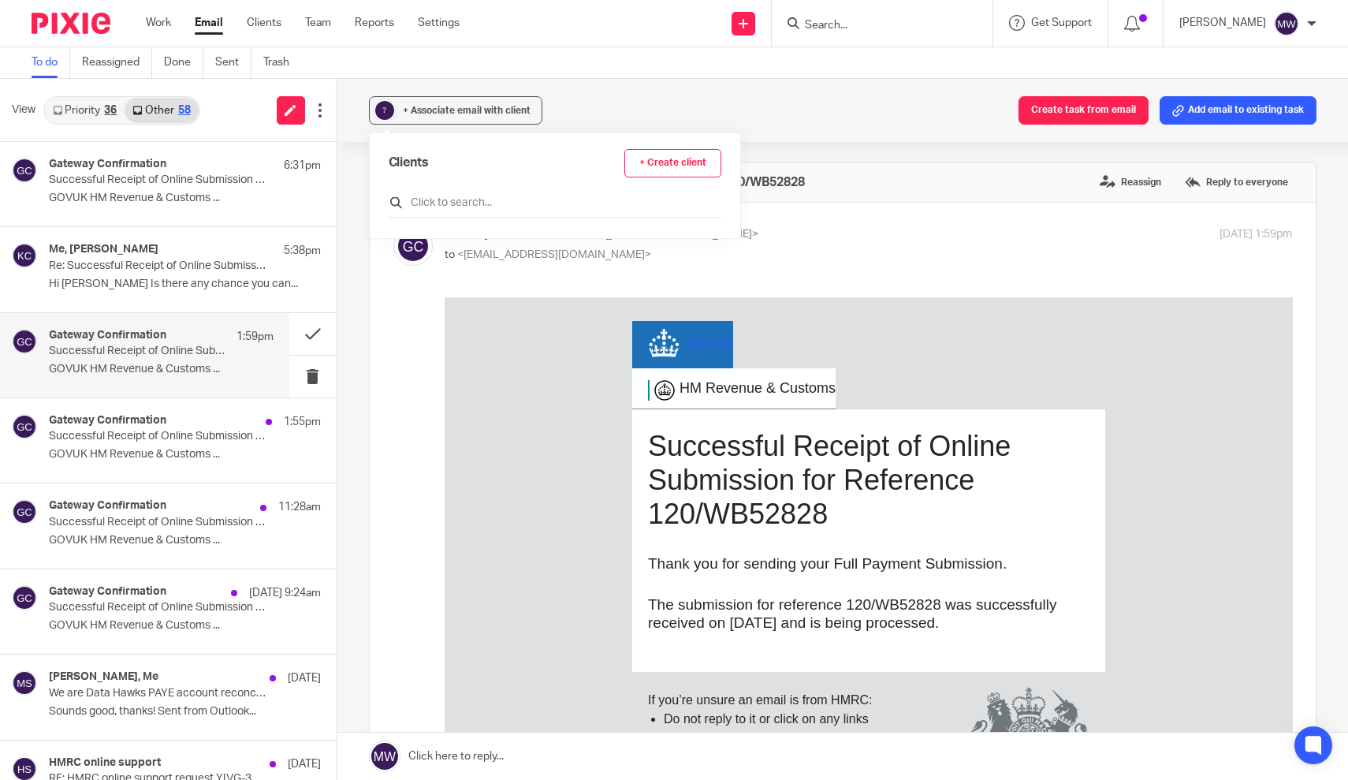
click at [515, 208] on input "text" at bounding box center [555, 203] width 333 height 16
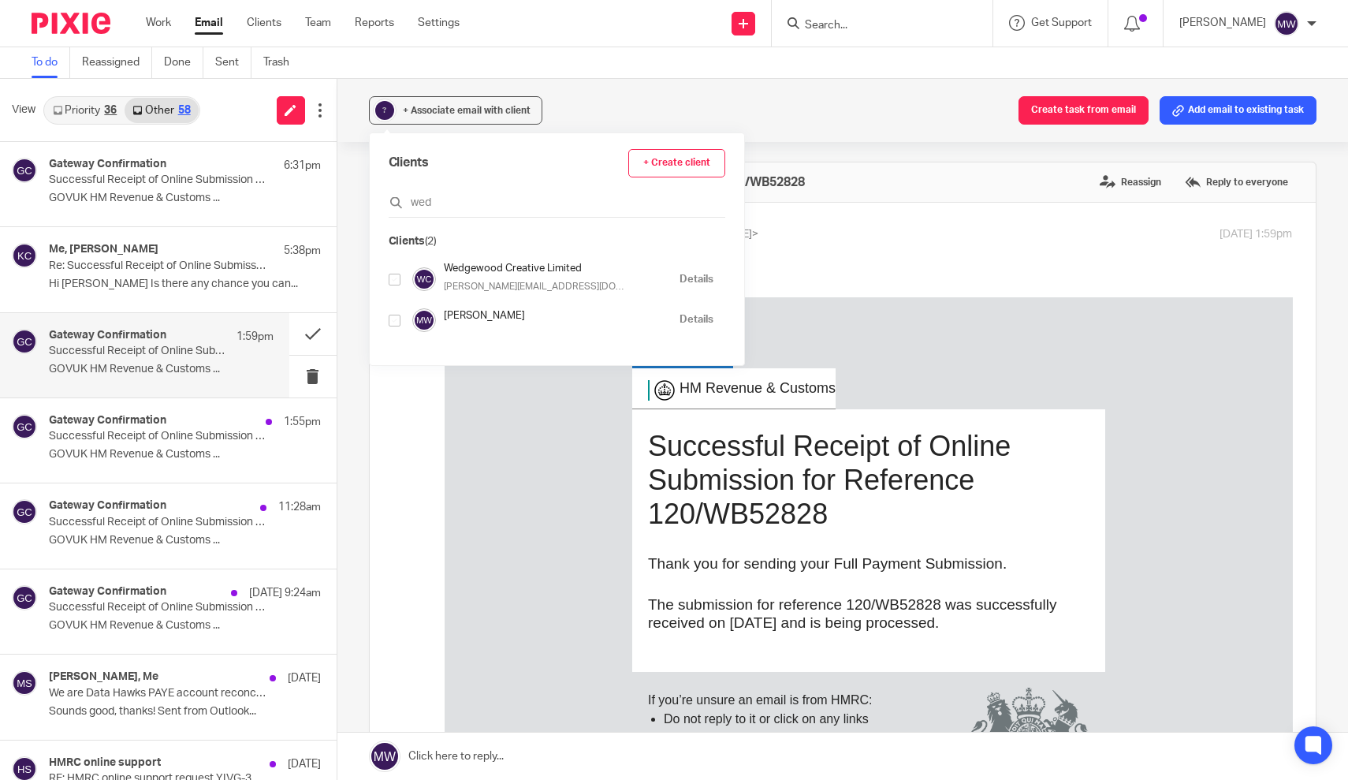
type input "wed"
click at [396, 284] on input "checkbox" at bounding box center [395, 280] width 12 height 12
checkbox input "true"
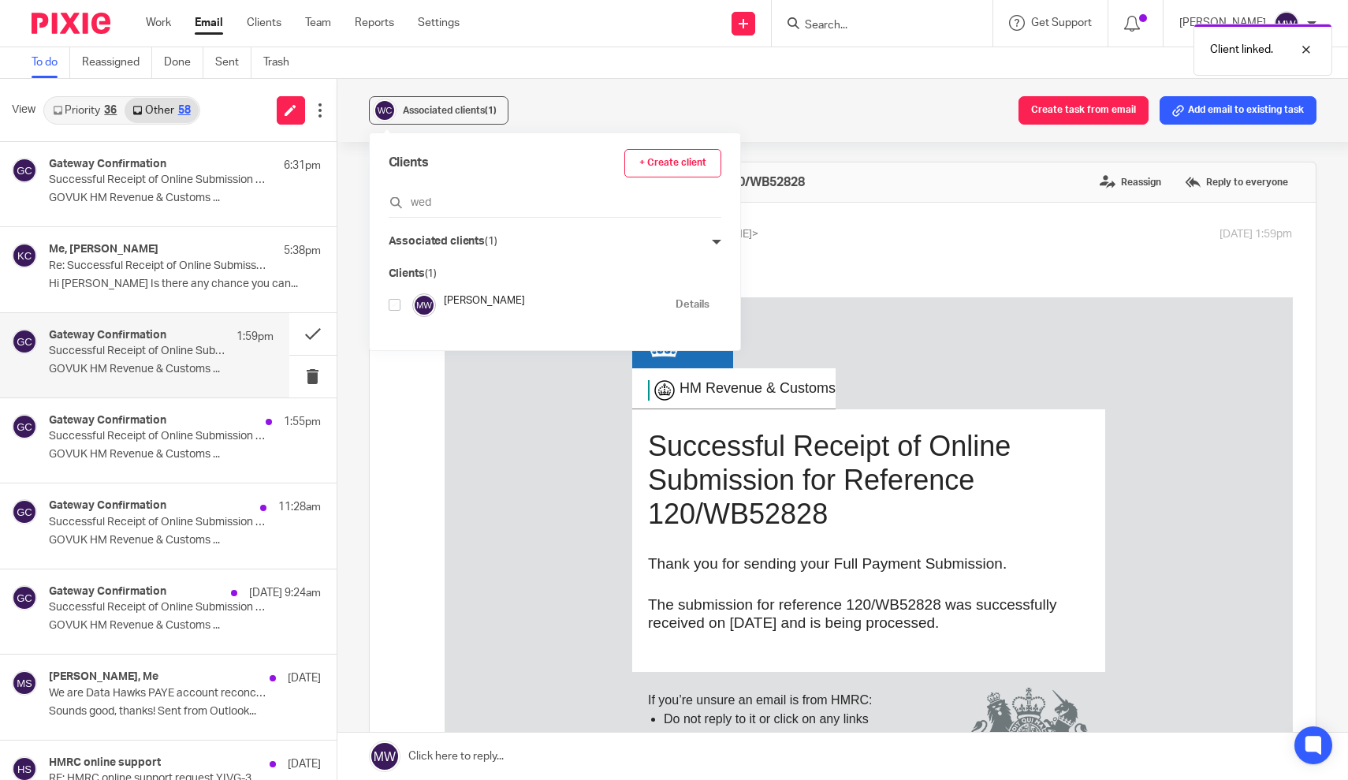
click at [855, 285] on div "Gateway Confirmation <noreply@confirmation.tax.service.gov.uk> to <payroll@kara…" at bounding box center [842, 560] width 899 height 668
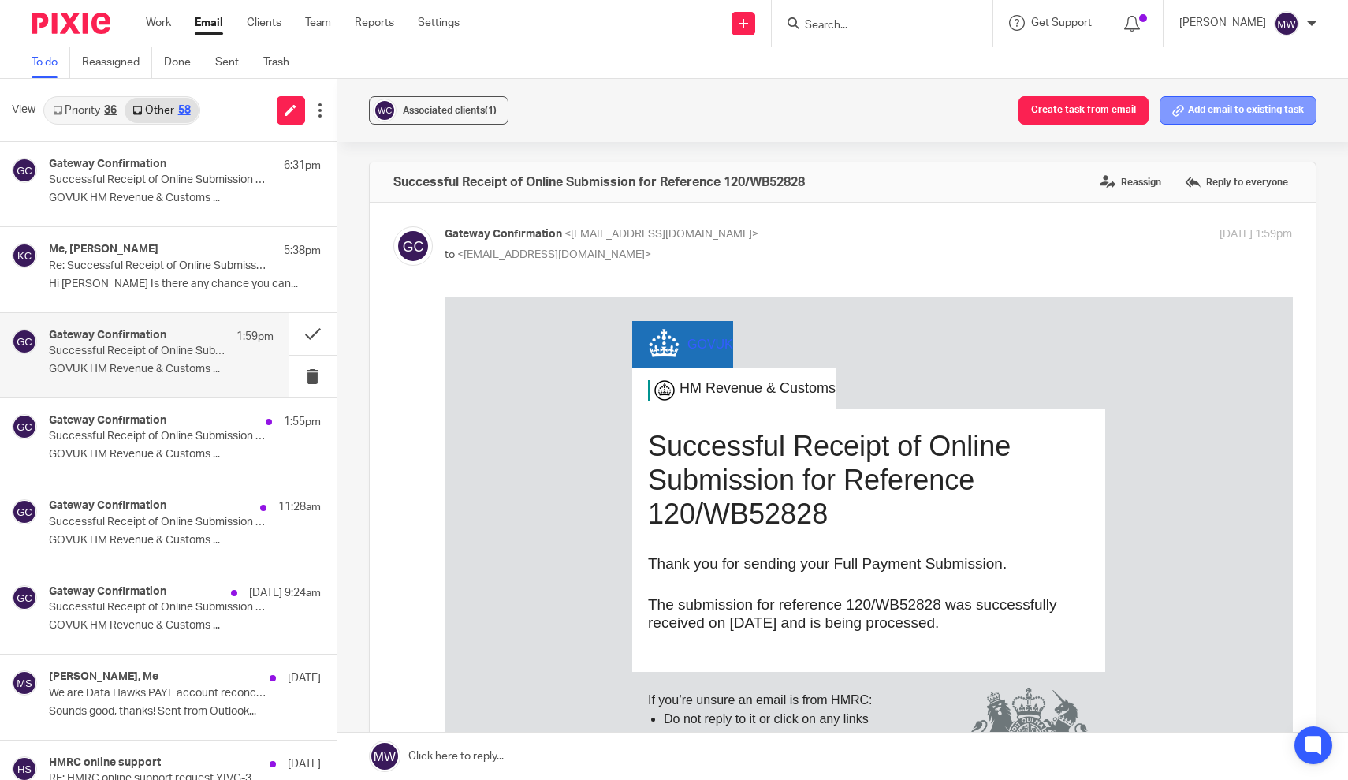
click at [1231, 124] on button "Add email to existing task" at bounding box center [1237, 110] width 157 height 28
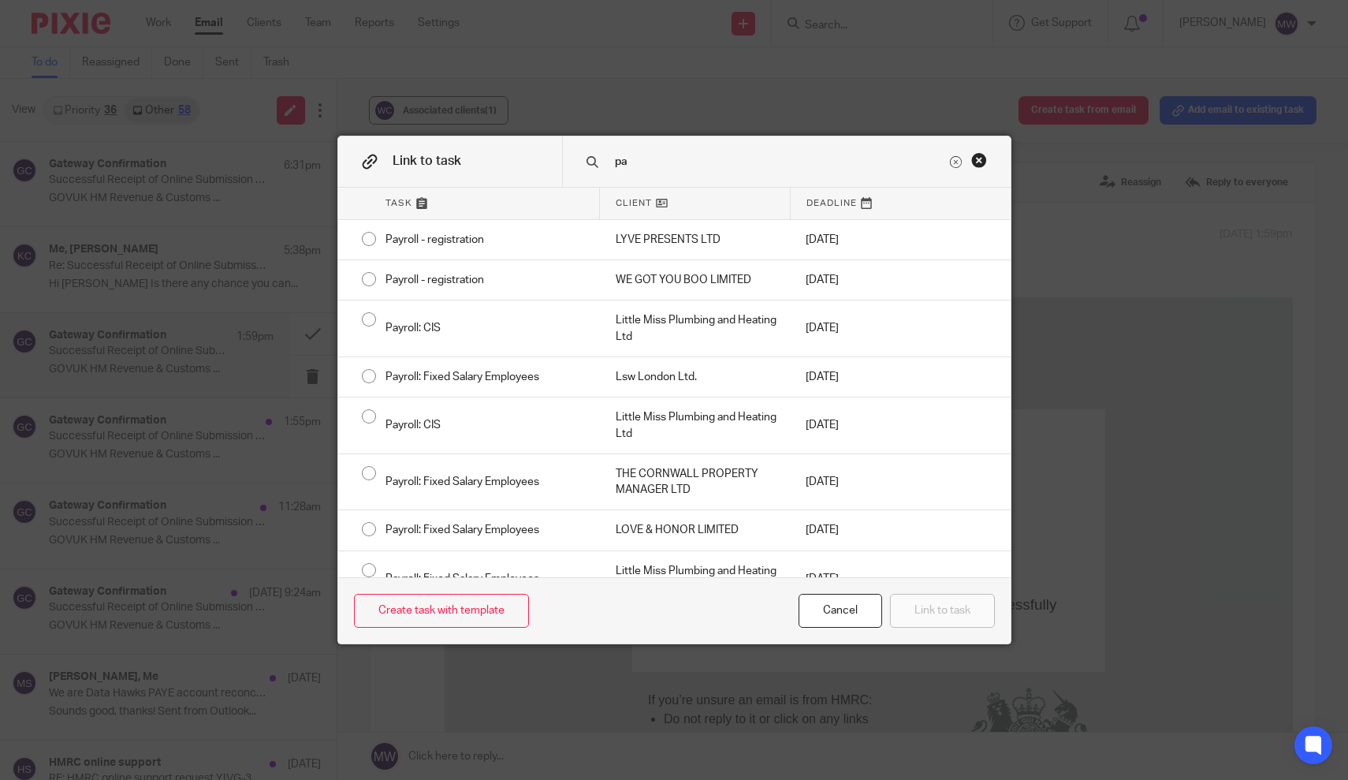
type input "p"
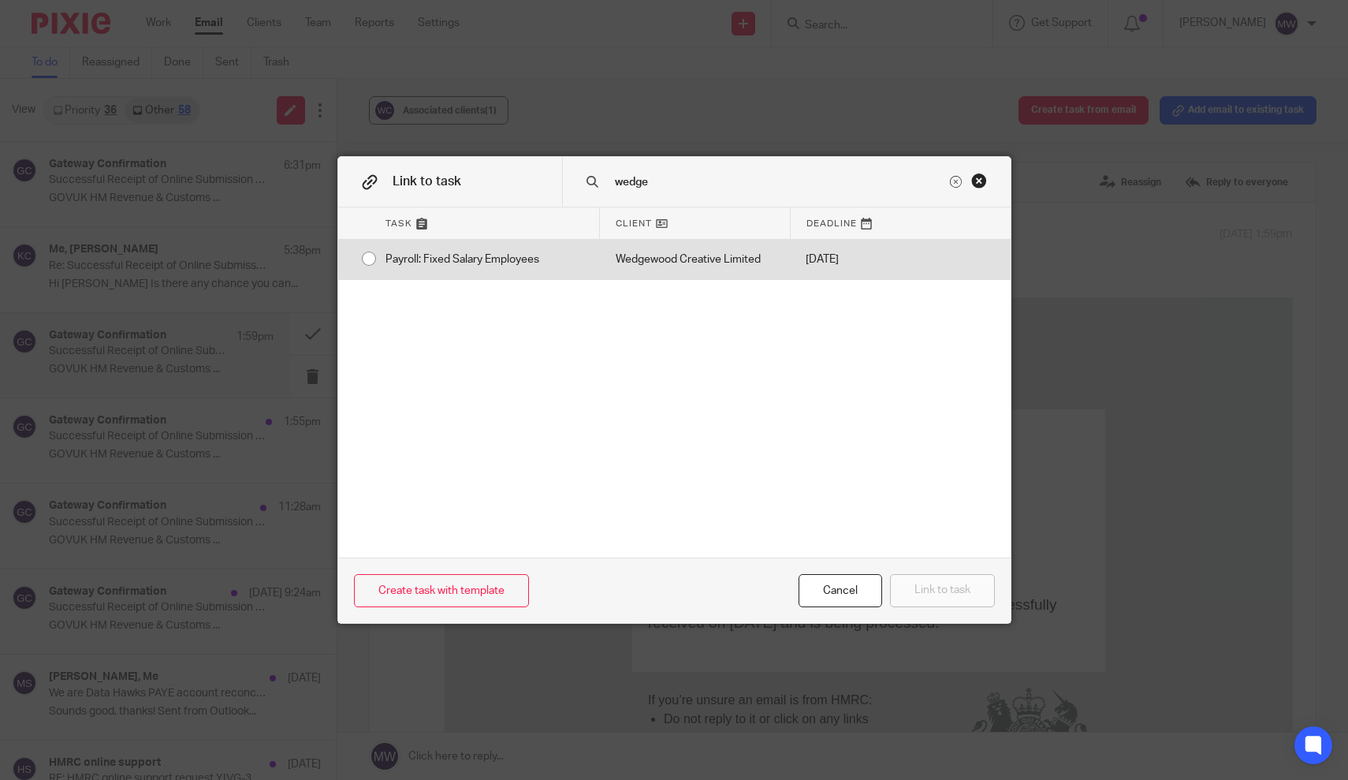
type input "wedge"
click at [371, 262] on div "Payroll: Fixed Salary Employees" at bounding box center [485, 259] width 230 height 39
radio input "true"
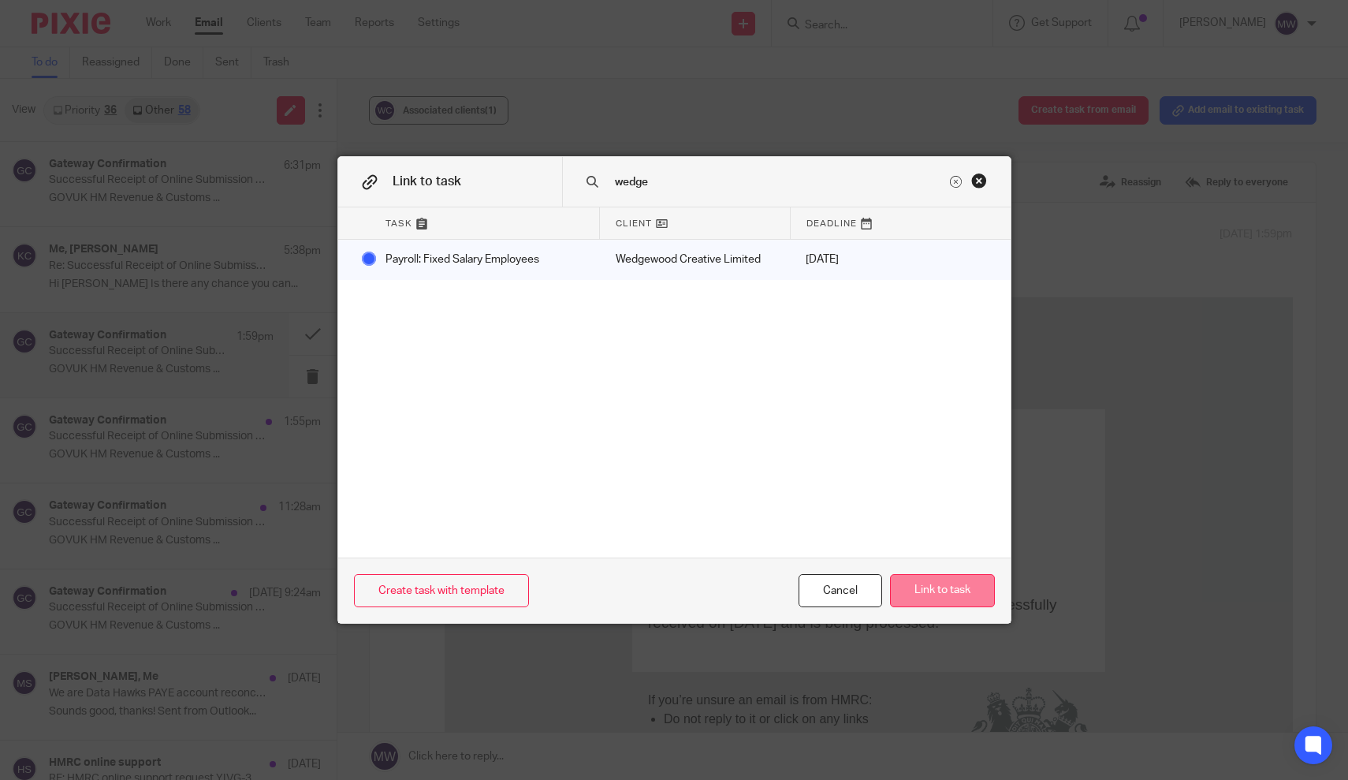
click at [966, 595] on button "Link to task" at bounding box center [942, 591] width 105 height 34
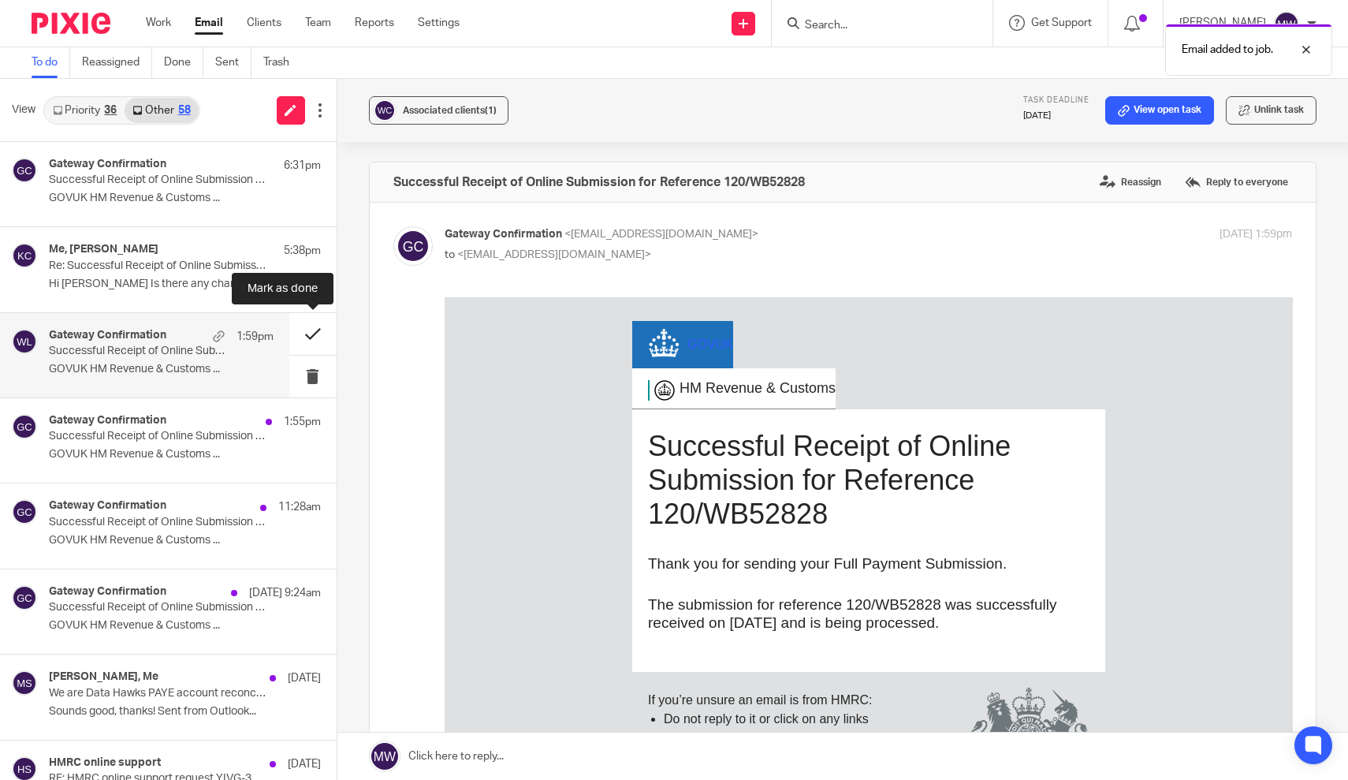
click at [318, 329] on button at bounding box center [312, 334] width 47 height 42
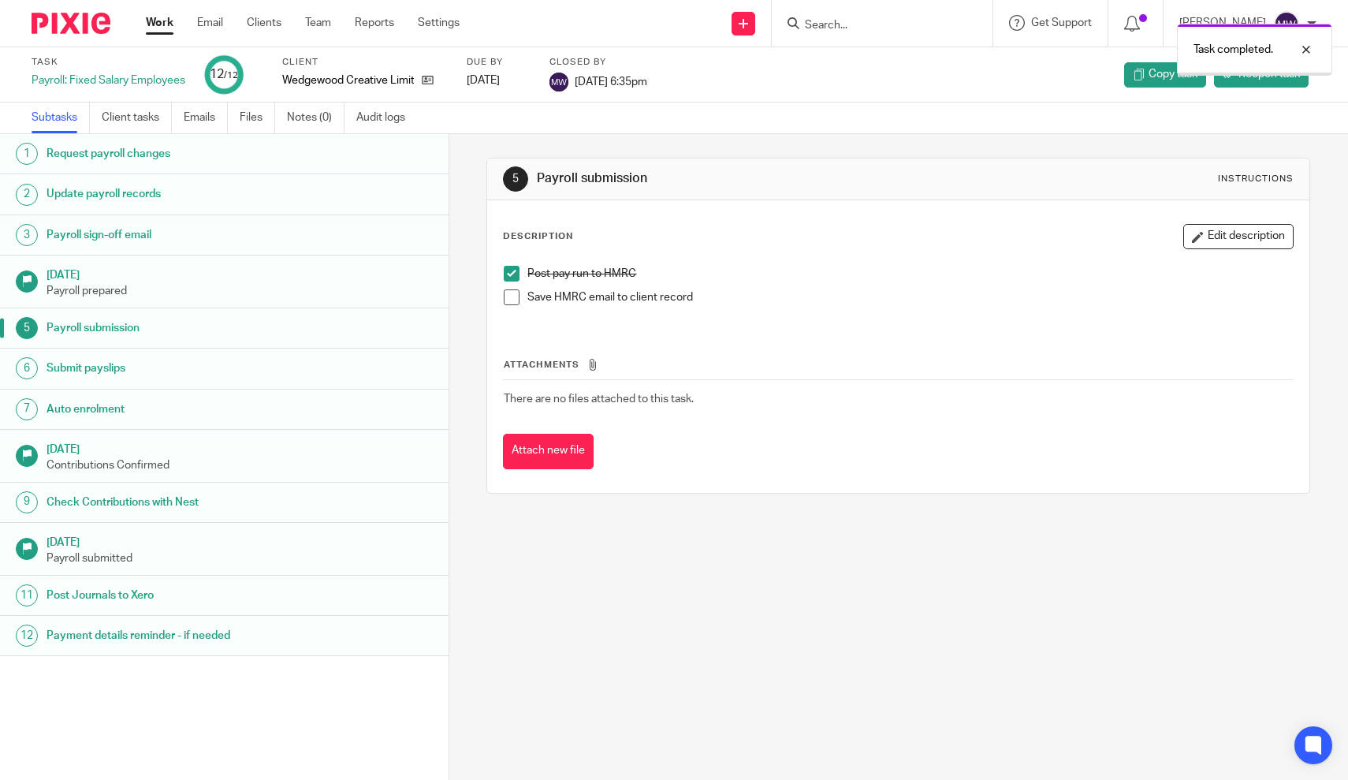
click at [159, 26] on link "Work" at bounding box center [160, 23] width 28 height 16
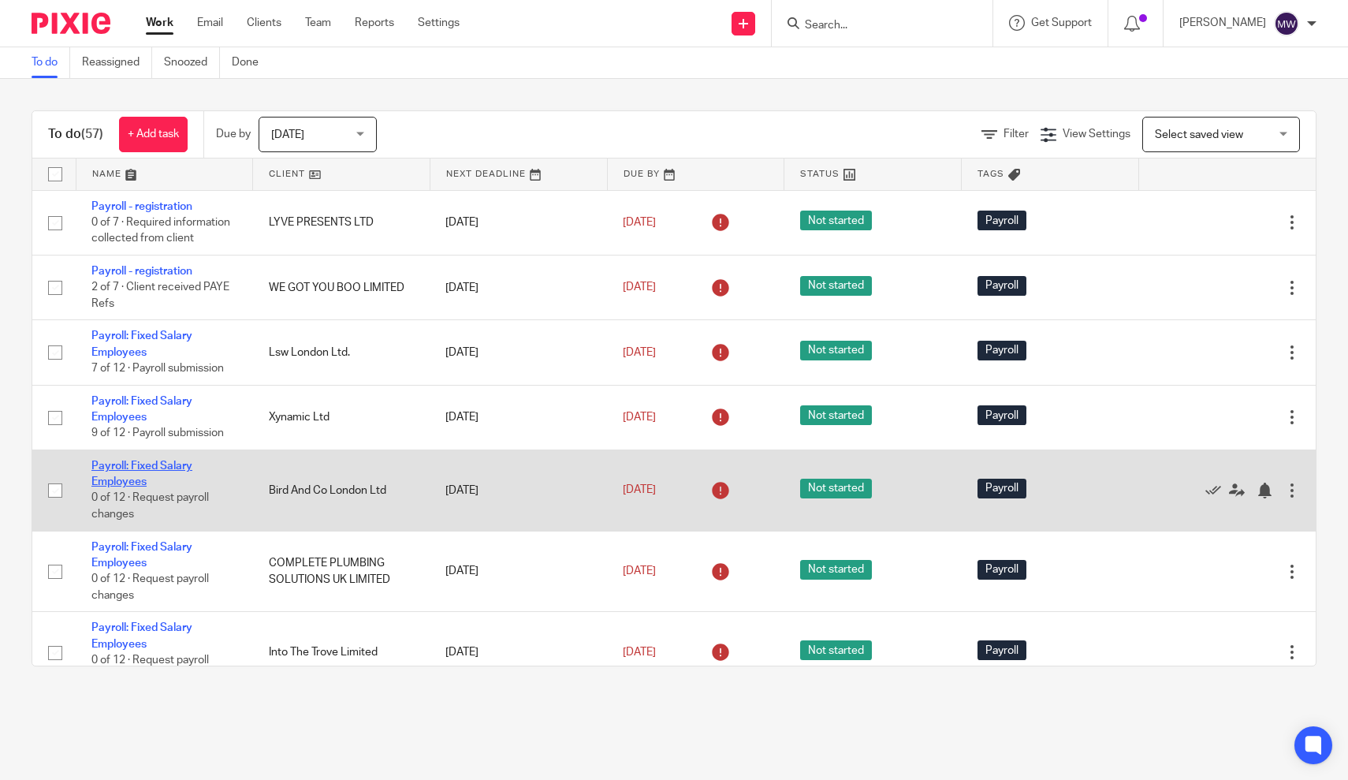
click at [117, 478] on link "Payroll: Fixed Salary Employees" at bounding box center [141, 473] width 101 height 27
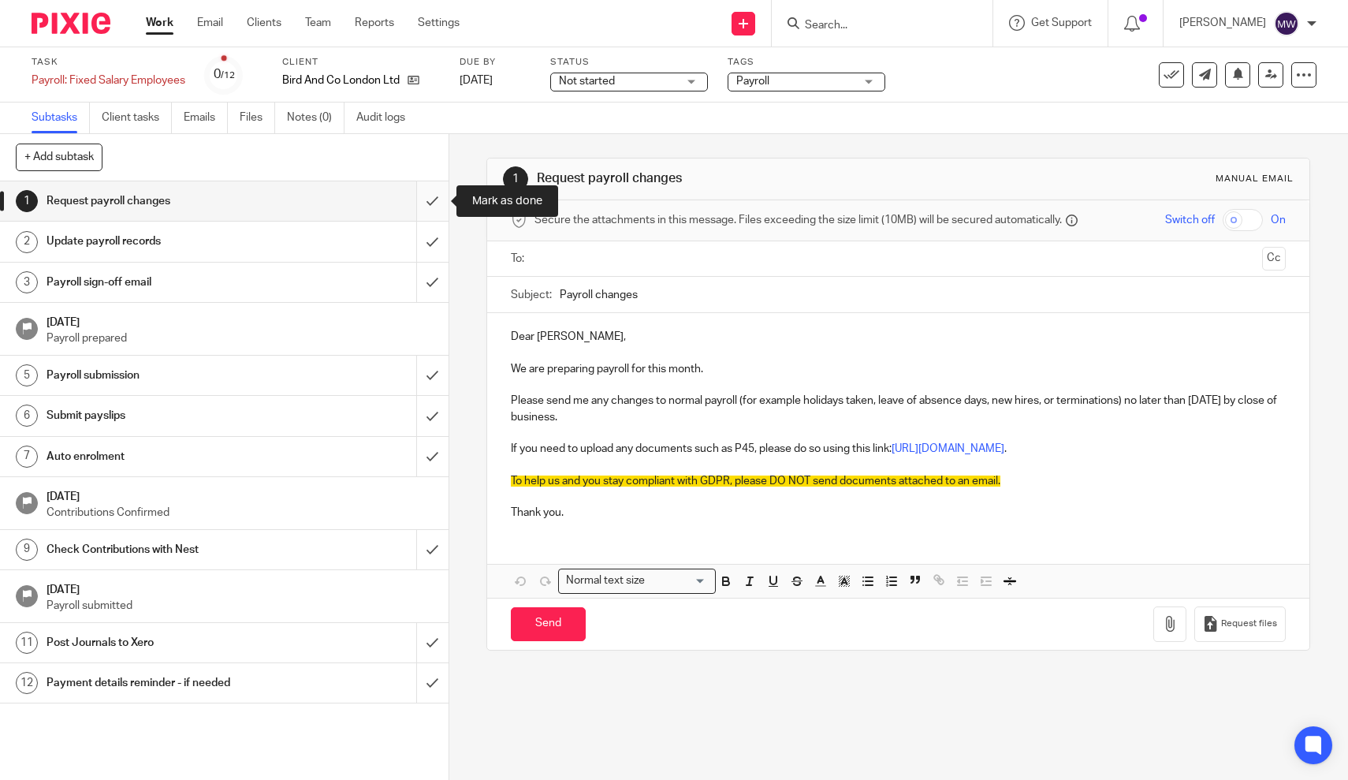
click at [442, 205] on input "submit" at bounding box center [224, 200] width 448 height 39
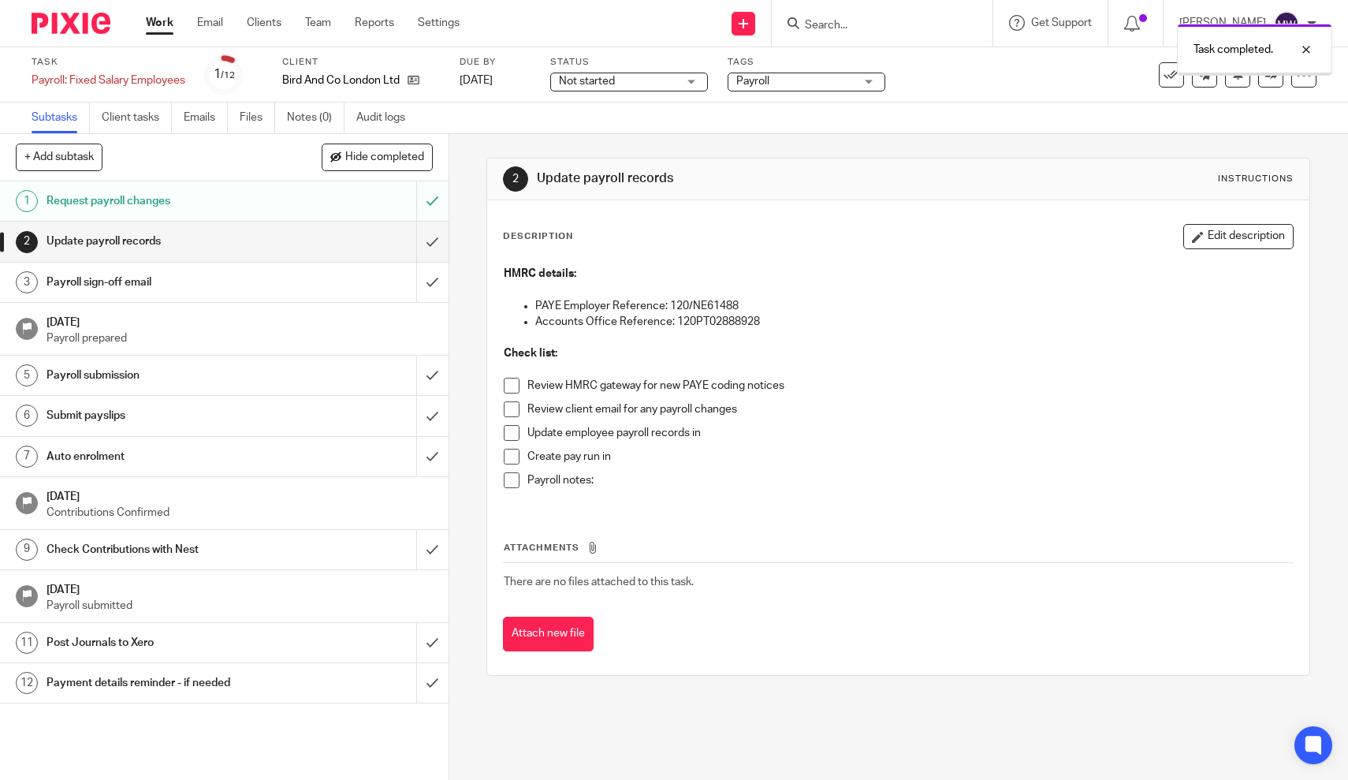
click at [435, 242] on input "submit" at bounding box center [224, 240] width 448 height 39
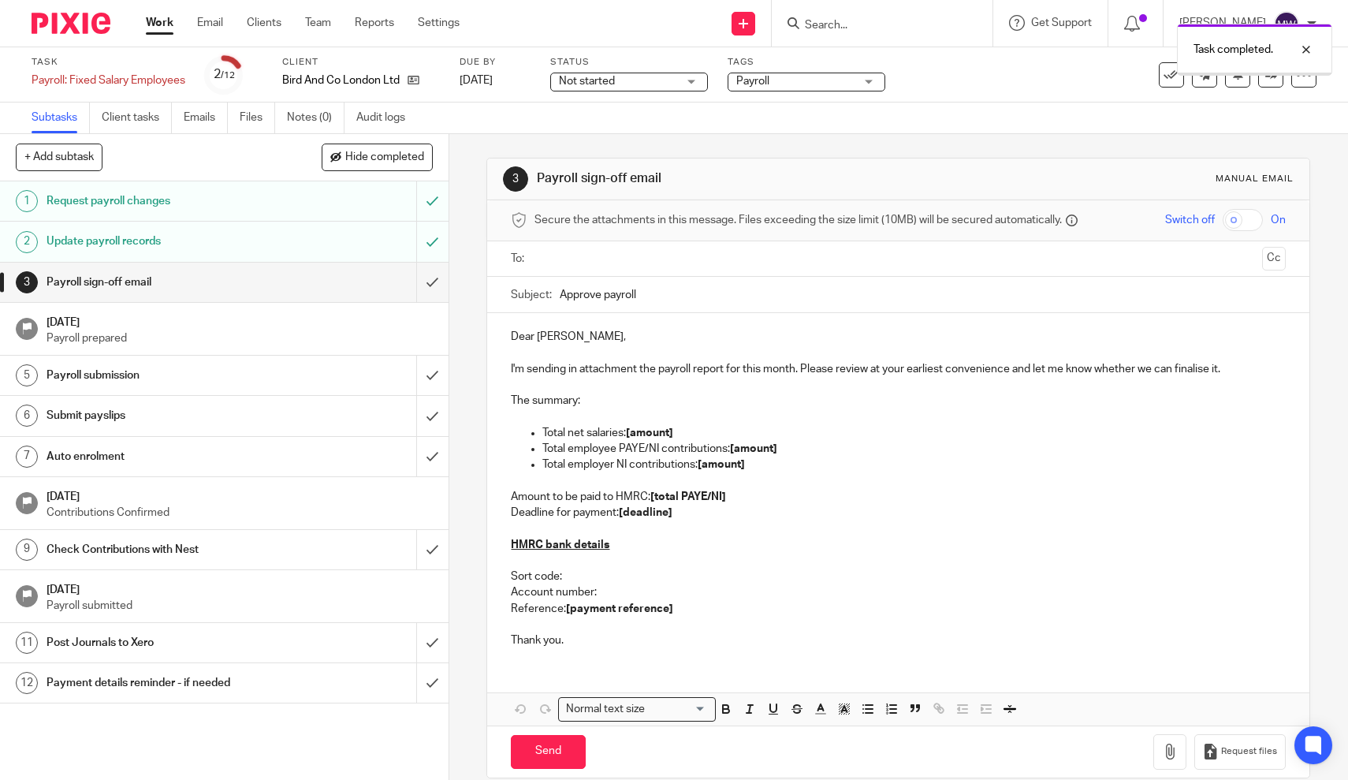
click at [430, 272] on input "submit" at bounding box center [224, 281] width 448 height 39
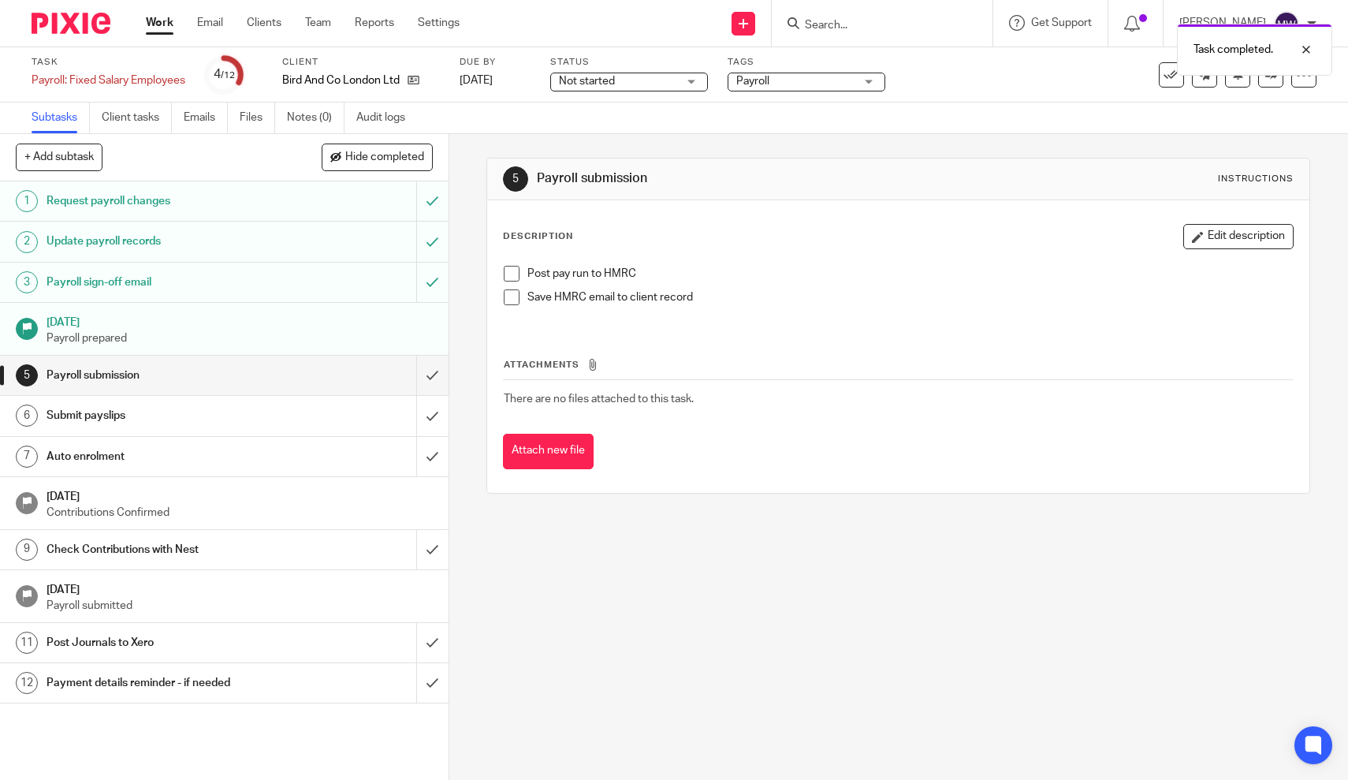
click at [512, 272] on span at bounding box center [512, 274] width 16 height 16
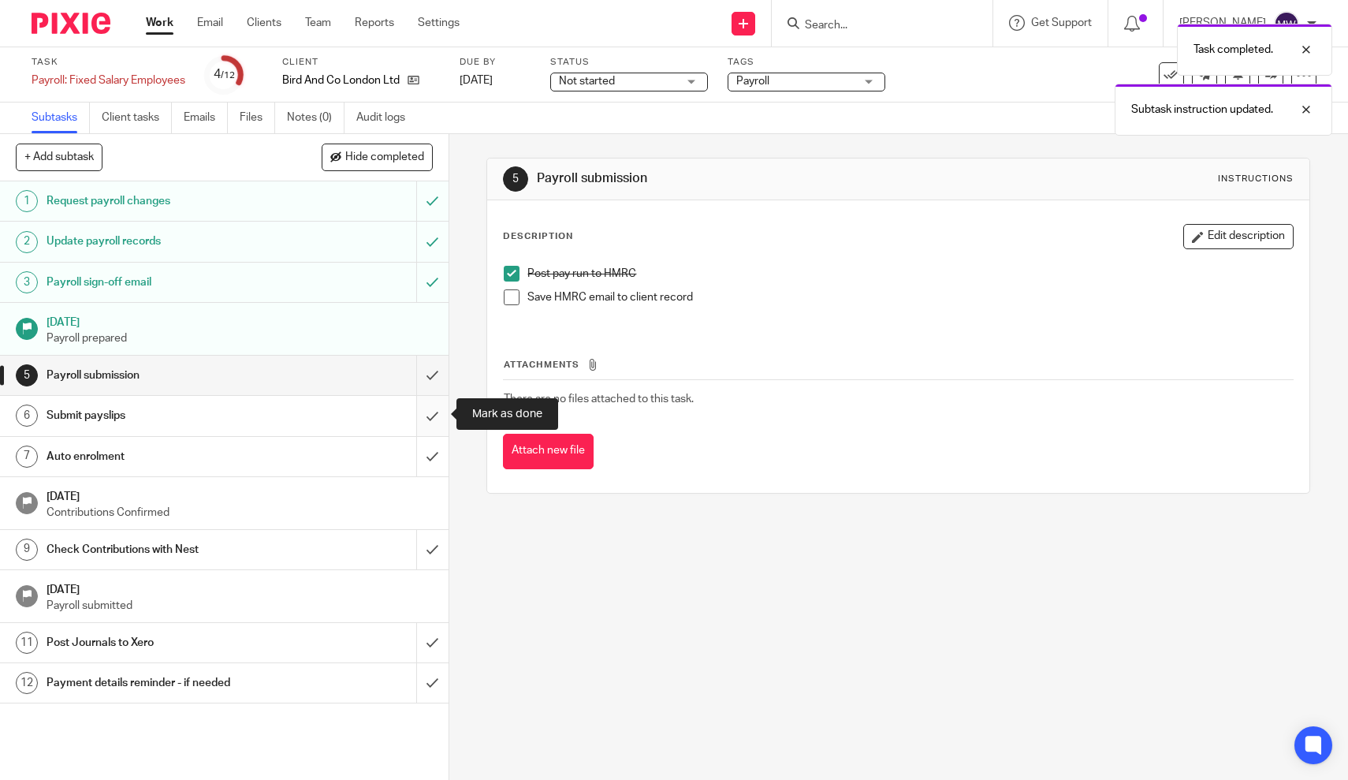
click at [427, 418] on input "submit" at bounding box center [224, 415] width 448 height 39
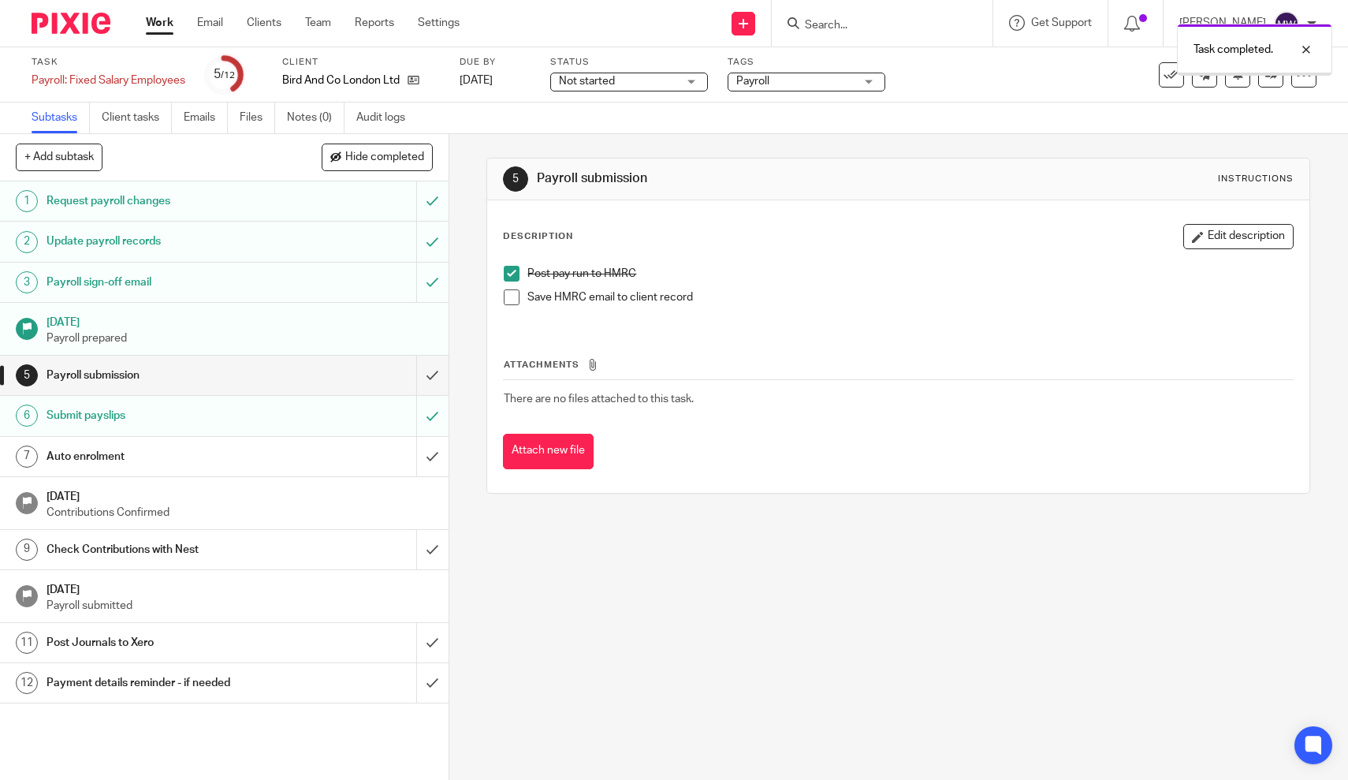
click at [429, 454] on input "submit" at bounding box center [224, 456] width 448 height 39
click at [432, 543] on input "submit" at bounding box center [224, 549] width 448 height 39
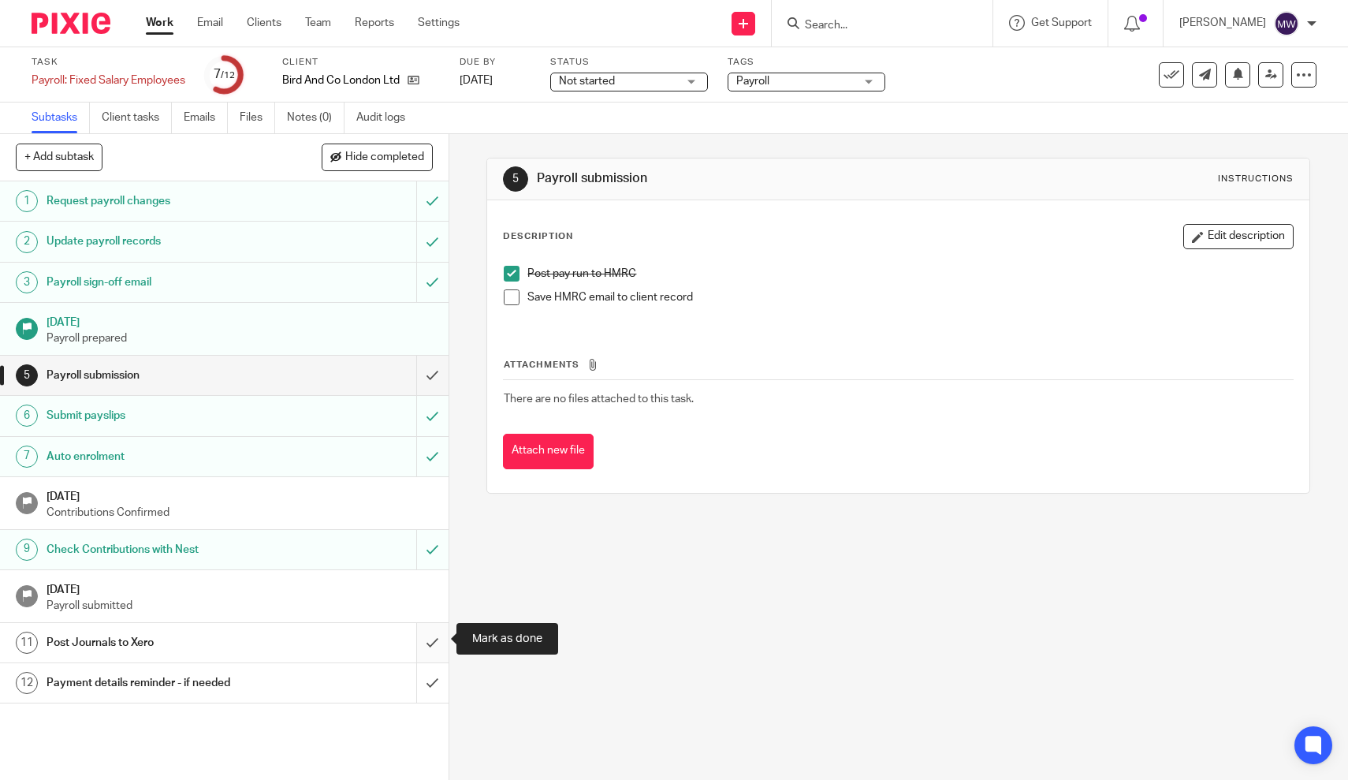
click at [426, 628] on input "submit" at bounding box center [224, 642] width 448 height 39
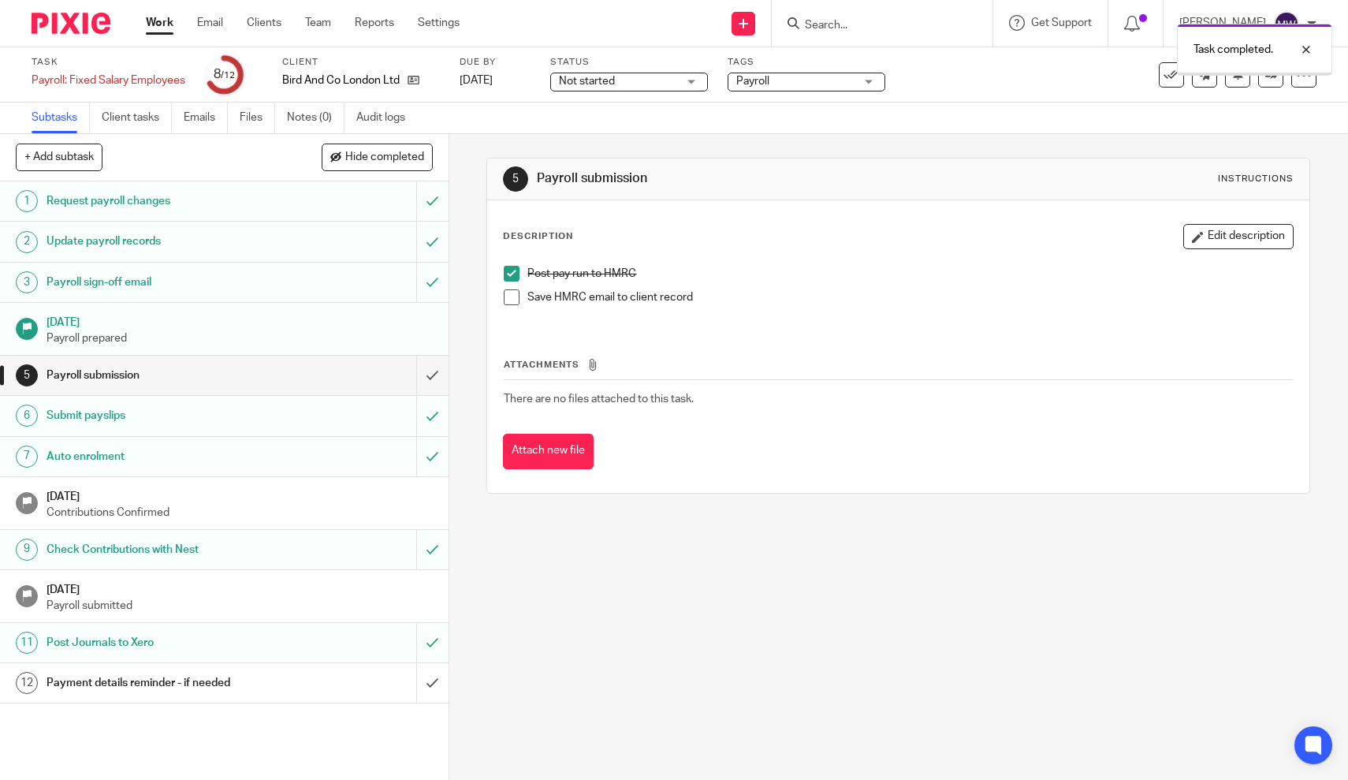
click at [285, 681] on div "Payment details reminder - if needed" at bounding box center [224, 683] width 354 height 24
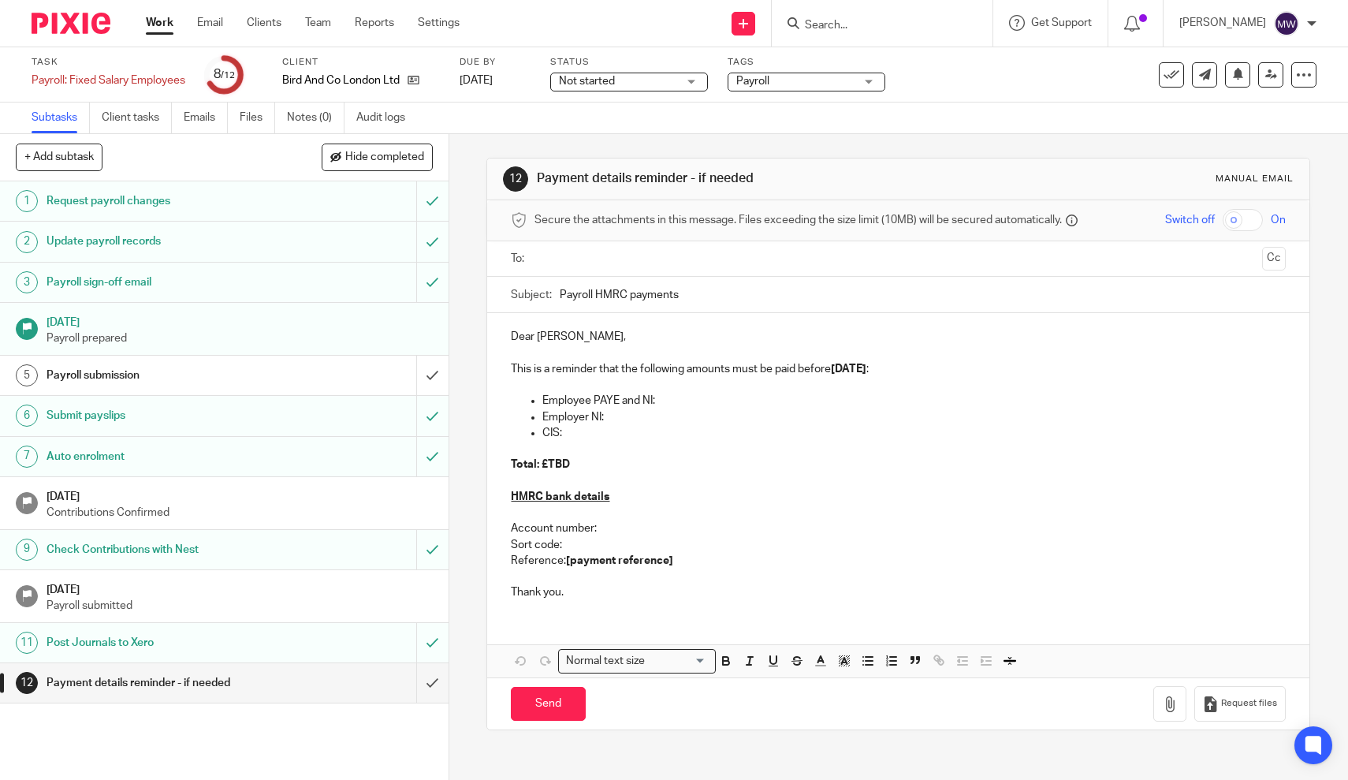
click at [643, 260] on input "text" at bounding box center [898, 259] width 716 height 18
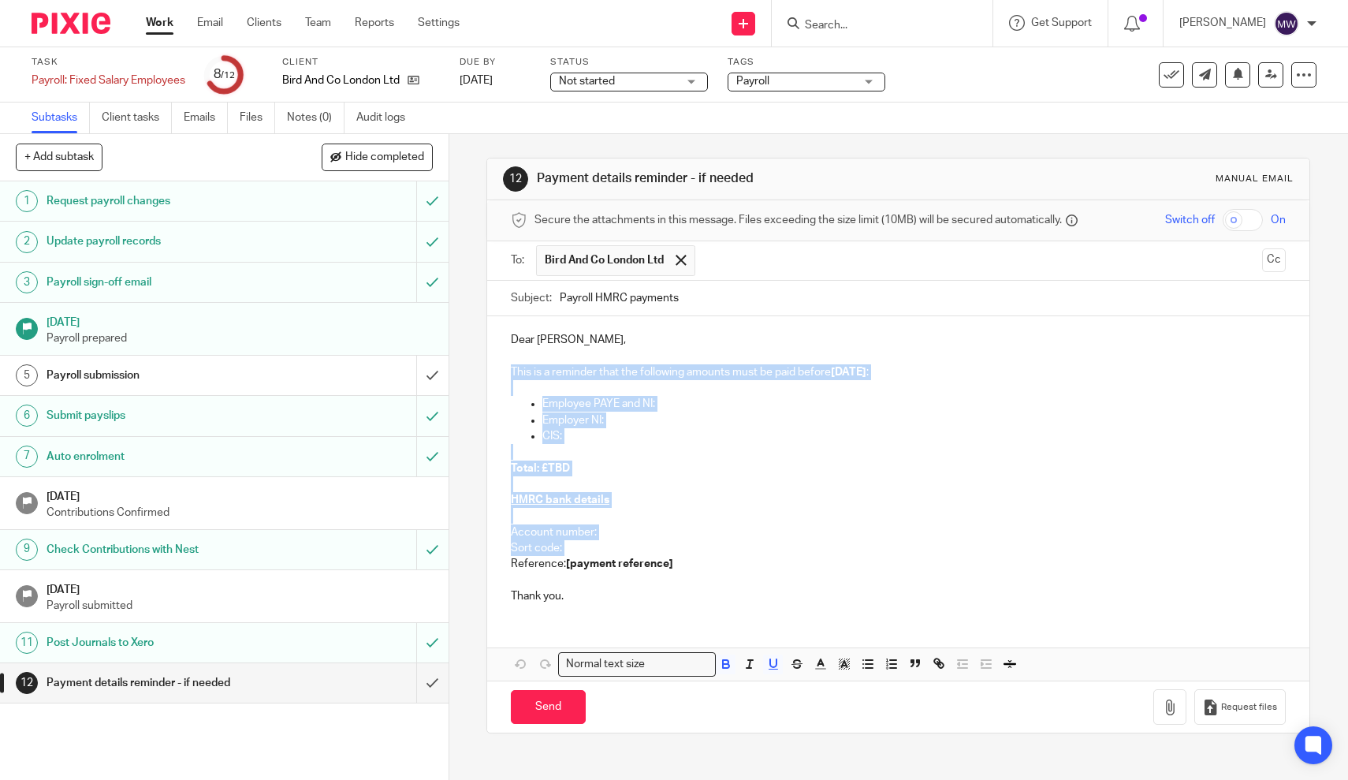
drag, startPoint x: 687, startPoint y: 551, endPoint x: 462, endPoint y: 374, distance: 285.7
click at [462, 374] on div "12 Payment details reminder - if needed Manual email Secure the attachments in …" at bounding box center [898, 457] width 899 height 646
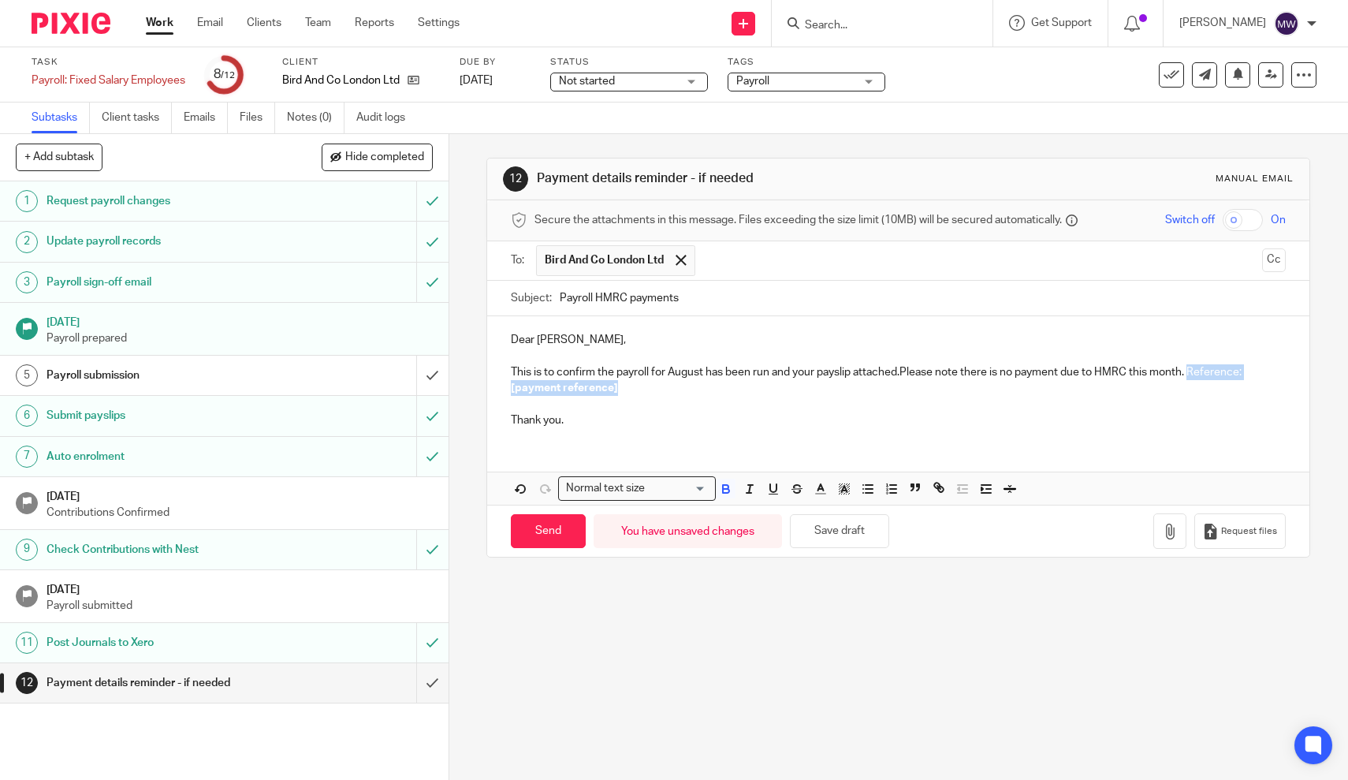
drag, startPoint x: 675, startPoint y: 389, endPoint x: 1194, endPoint y: 369, distance: 519.8
click at [1194, 369] on p "This is to confirm the payroll for August has been run and your payslip attache…" at bounding box center [898, 380] width 775 height 32
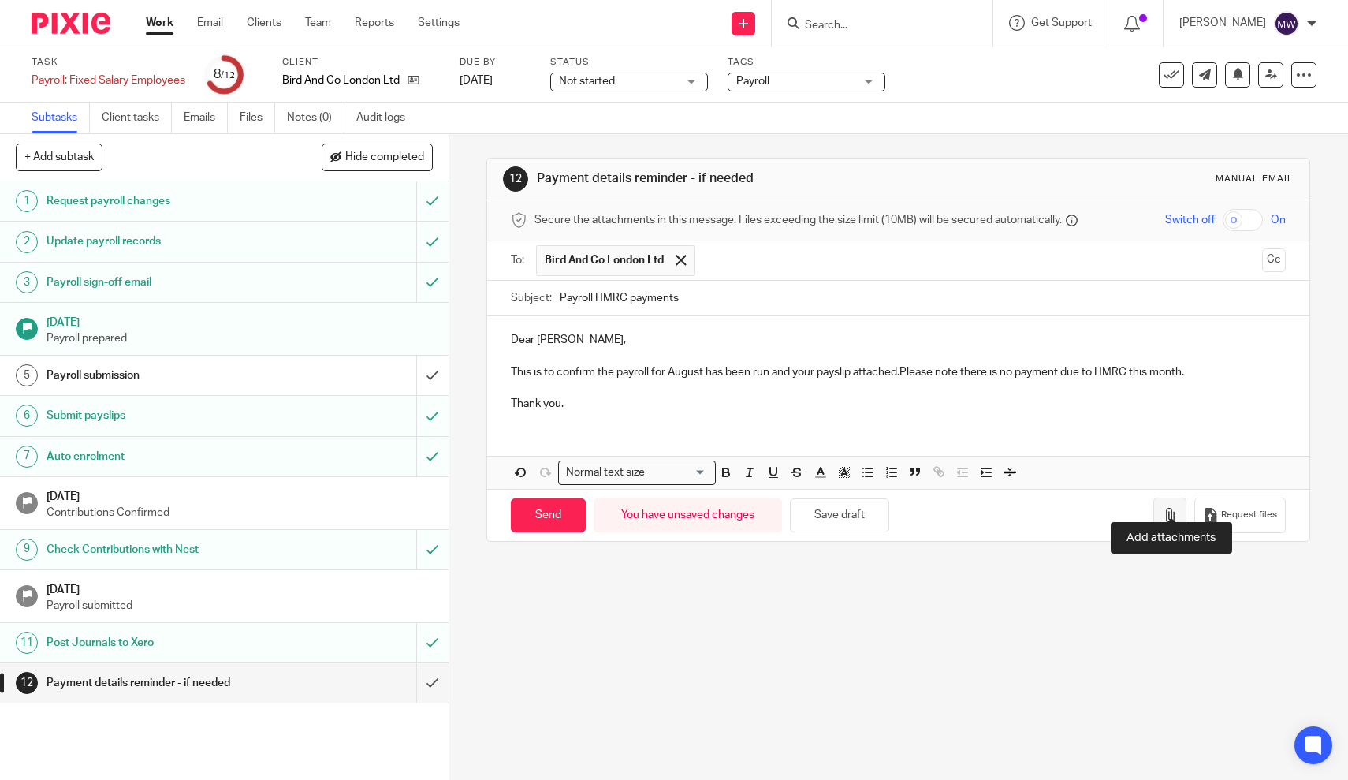
click at [1160, 498] on button "button" at bounding box center [1169, 514] width 33 height 35
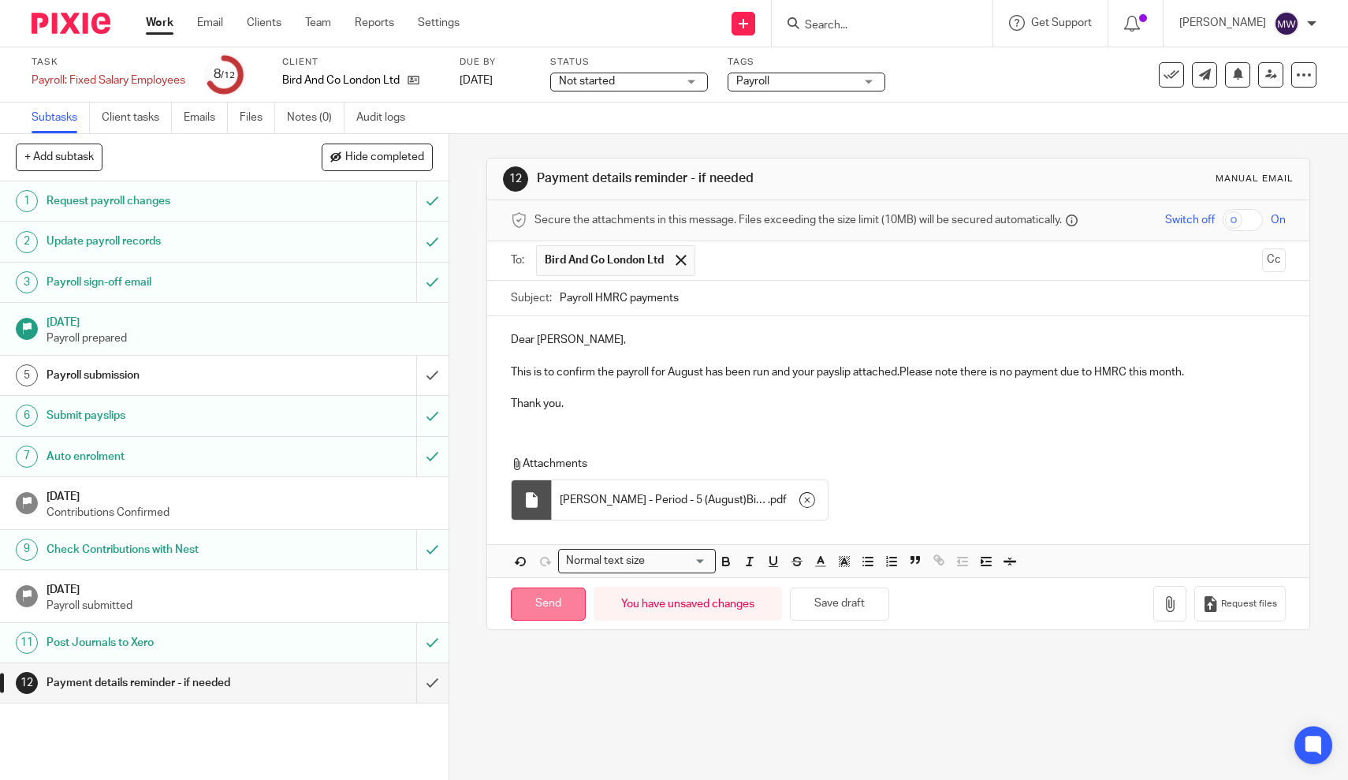
click at [548, 592] on input "Send" at bounding box center [548, 604] width 75 height 34
type input "Sent"
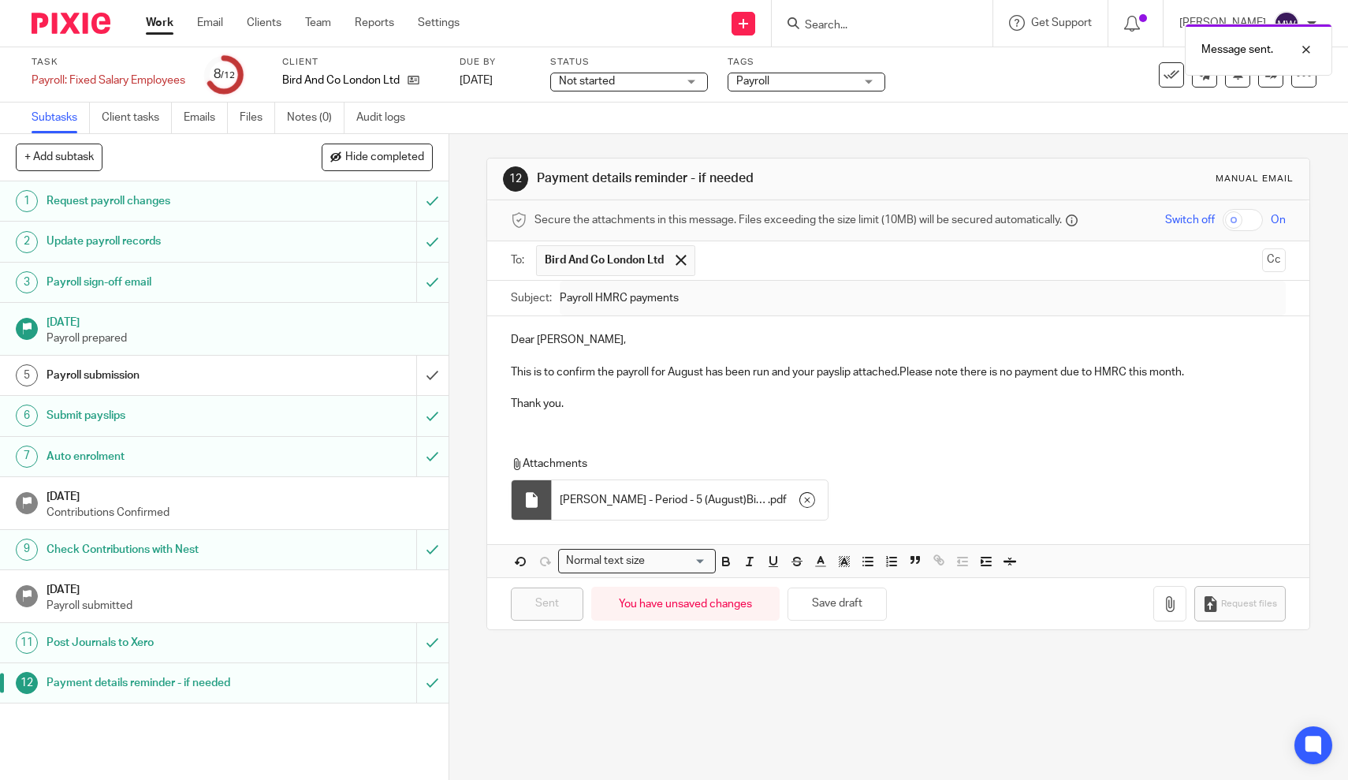
click at [159, 20] on link "Work" at bounding box center [160, 23] width 28 height 16
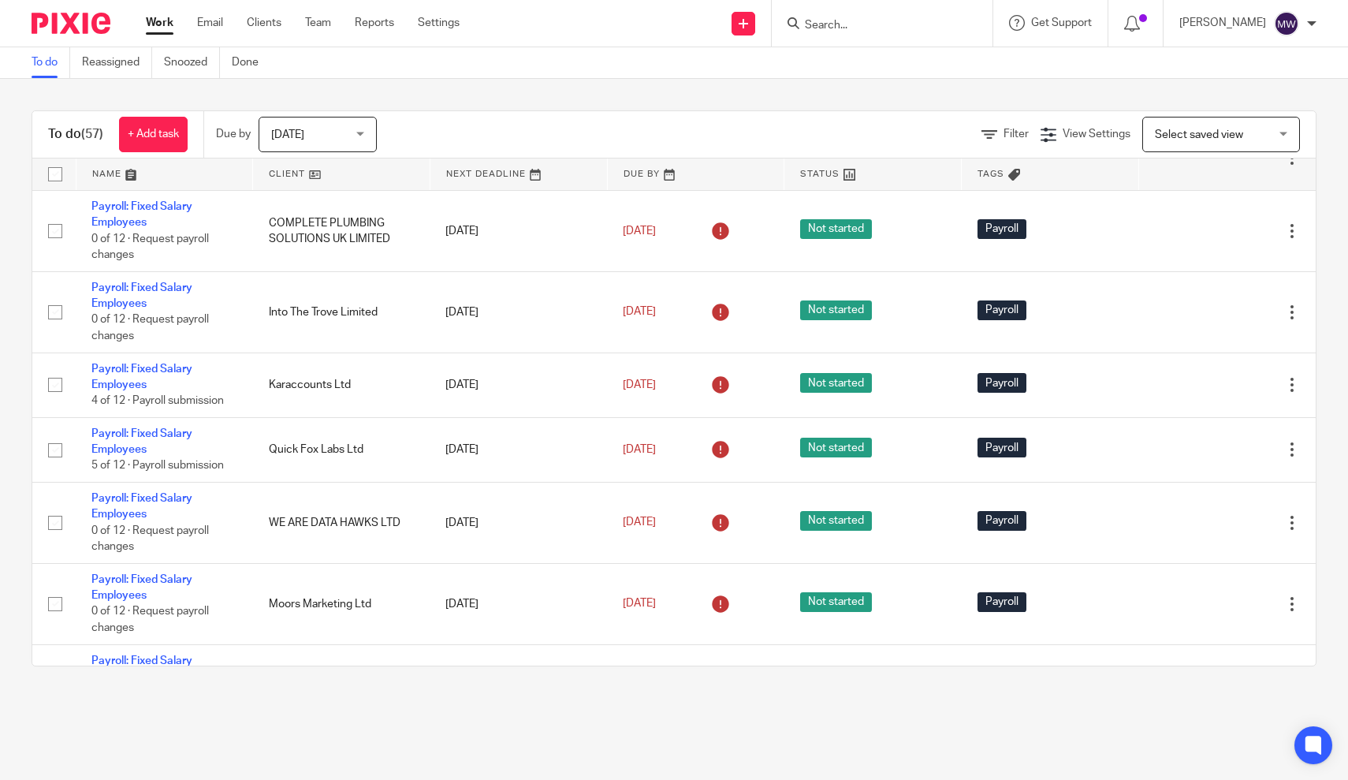
scroll to position [325, 0]
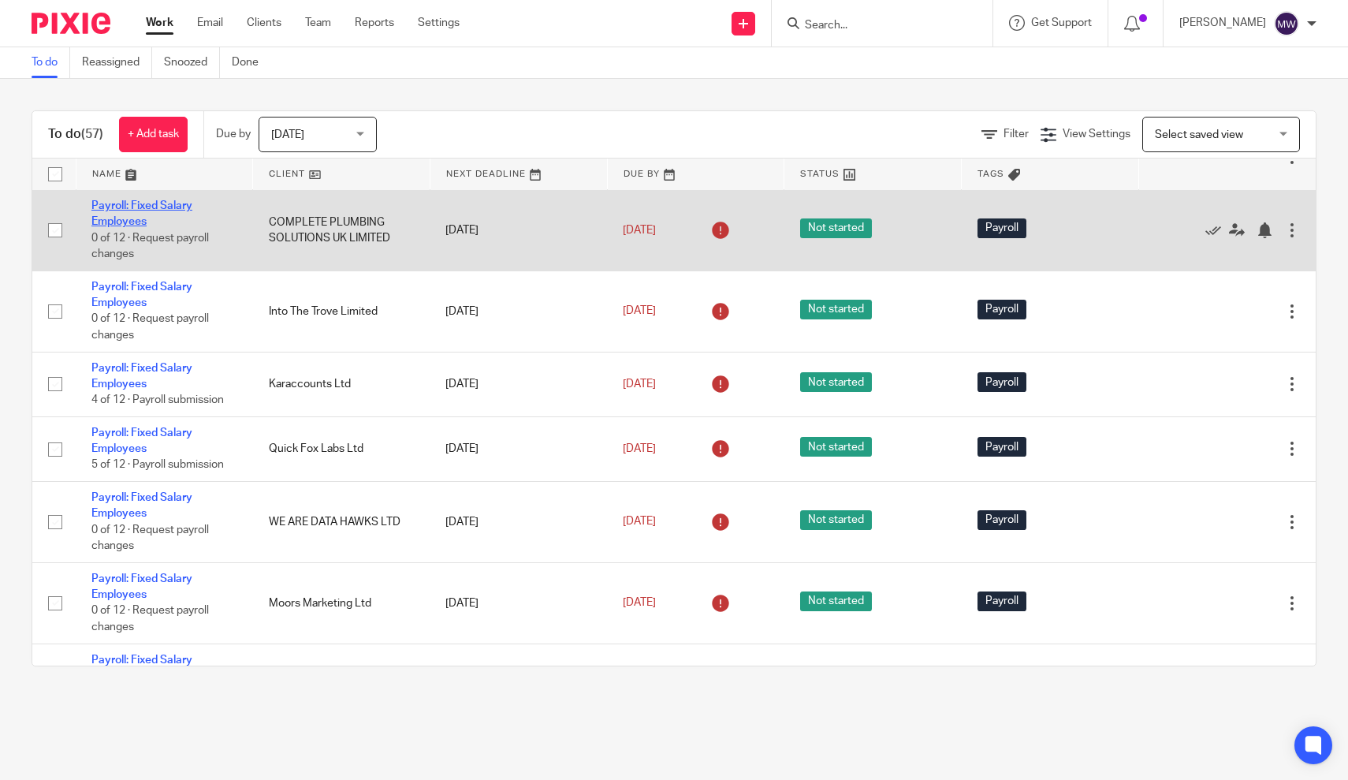
click at [115, 218] on link "Payroll: Fixed Salary Employees" at bounding box center [141, 213] width 101 height 27
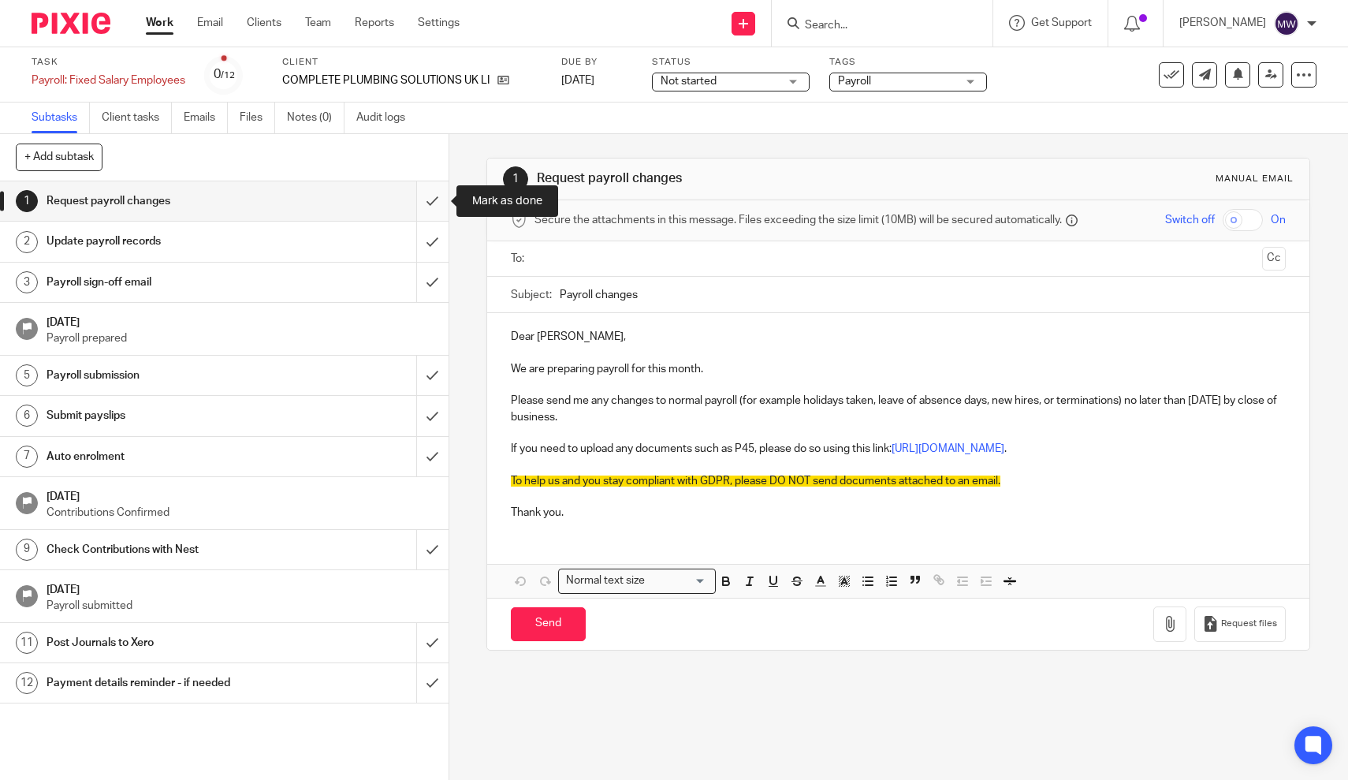
click at [432, 202] on input "submit" at bounding box center [224, 200] width 448 height 39
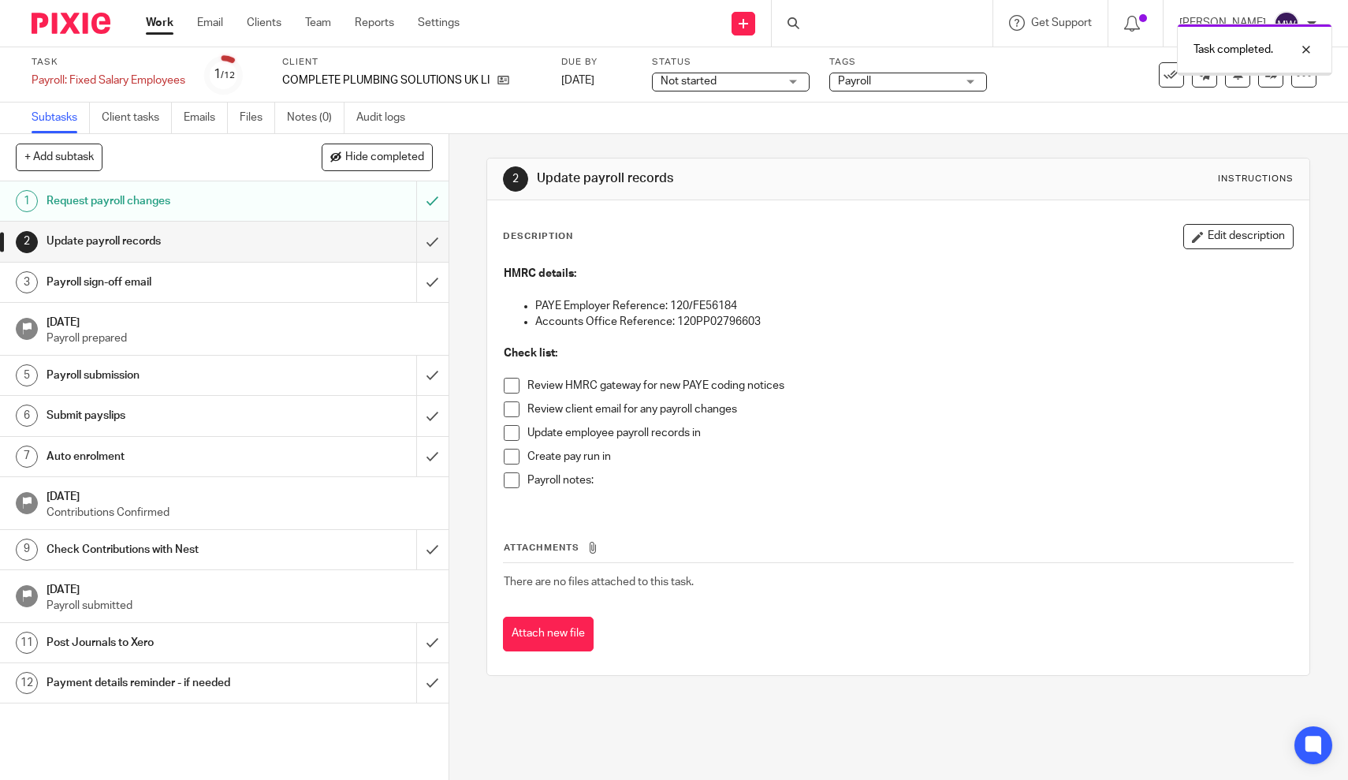
click at [437, 240] on input "submit" at bounding box center [224, 240] width 448 height 39
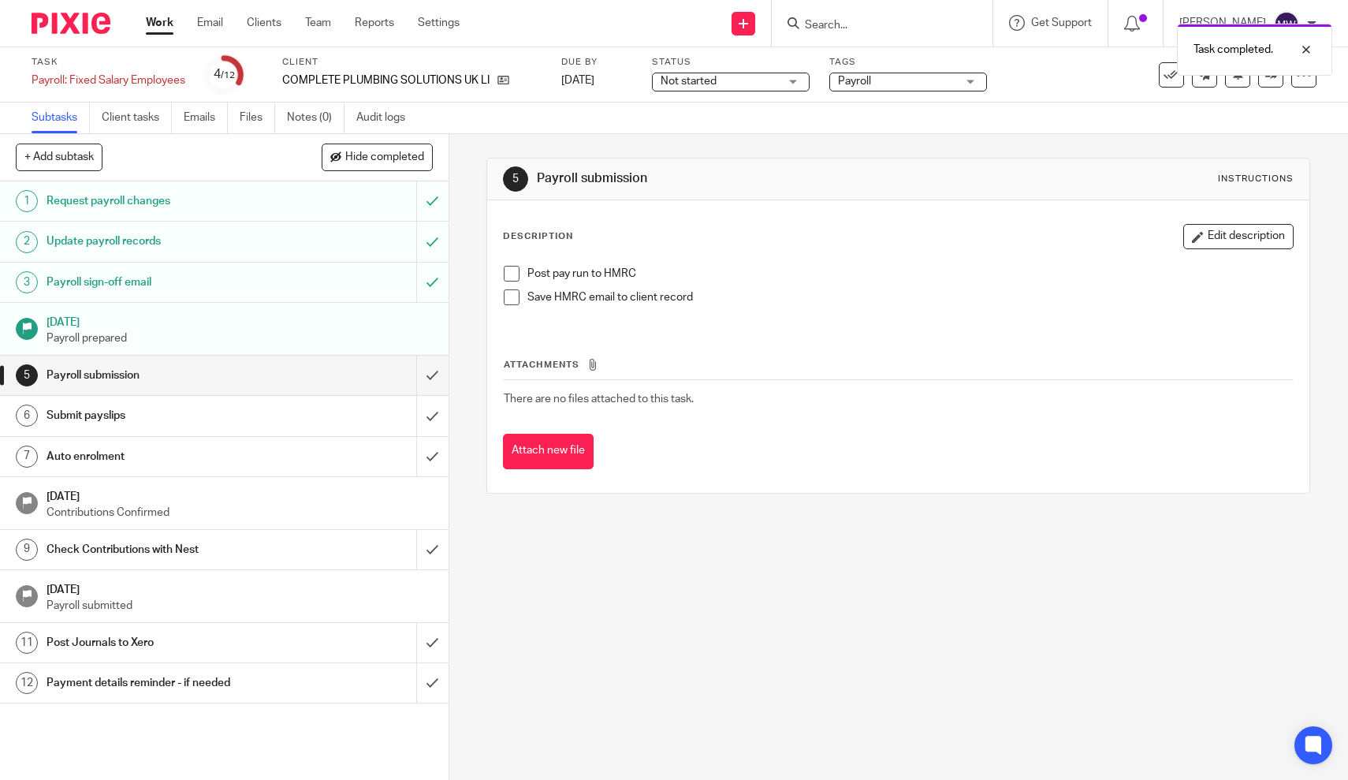
click at [515, 274] on span at bounding box center [512, 274] width 16 height 16
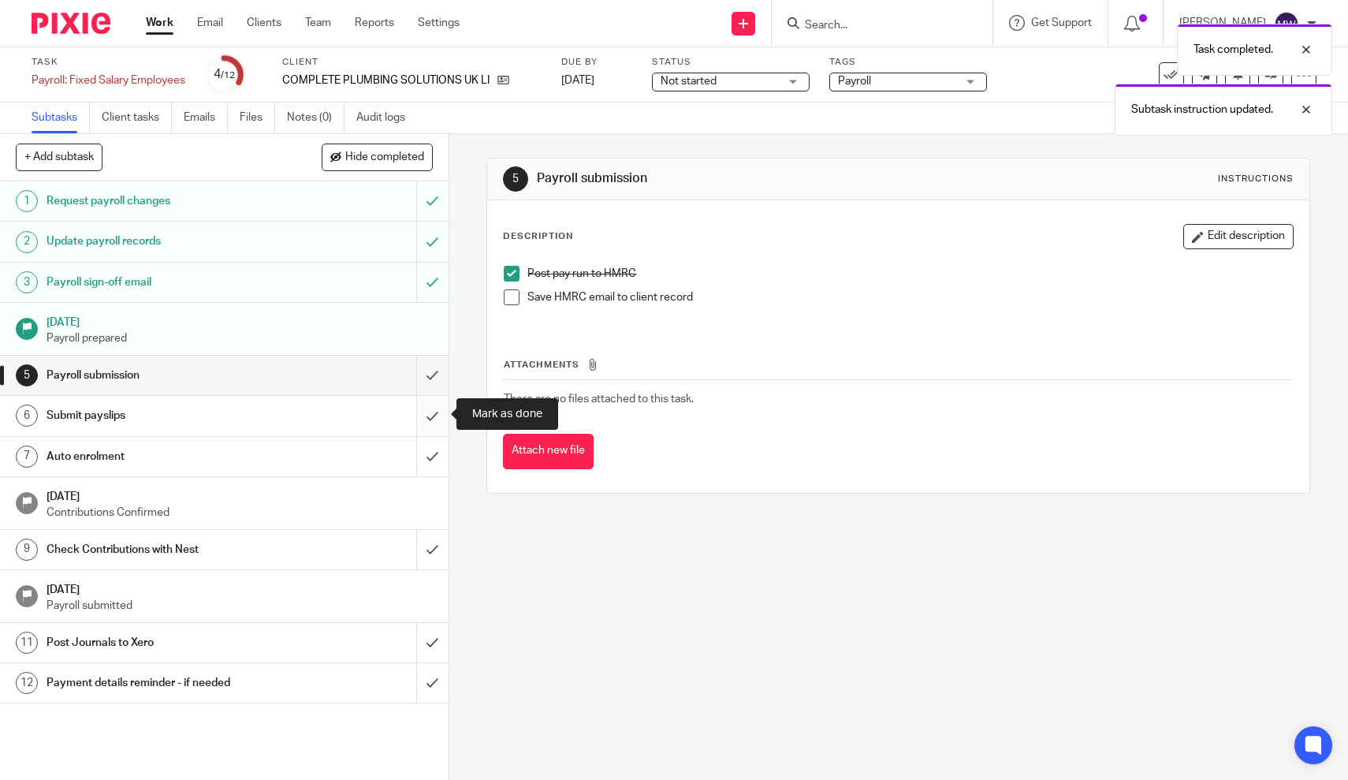
click at [440, 430] on input "submit" at bounding box center [224, 415] width 448 height 39
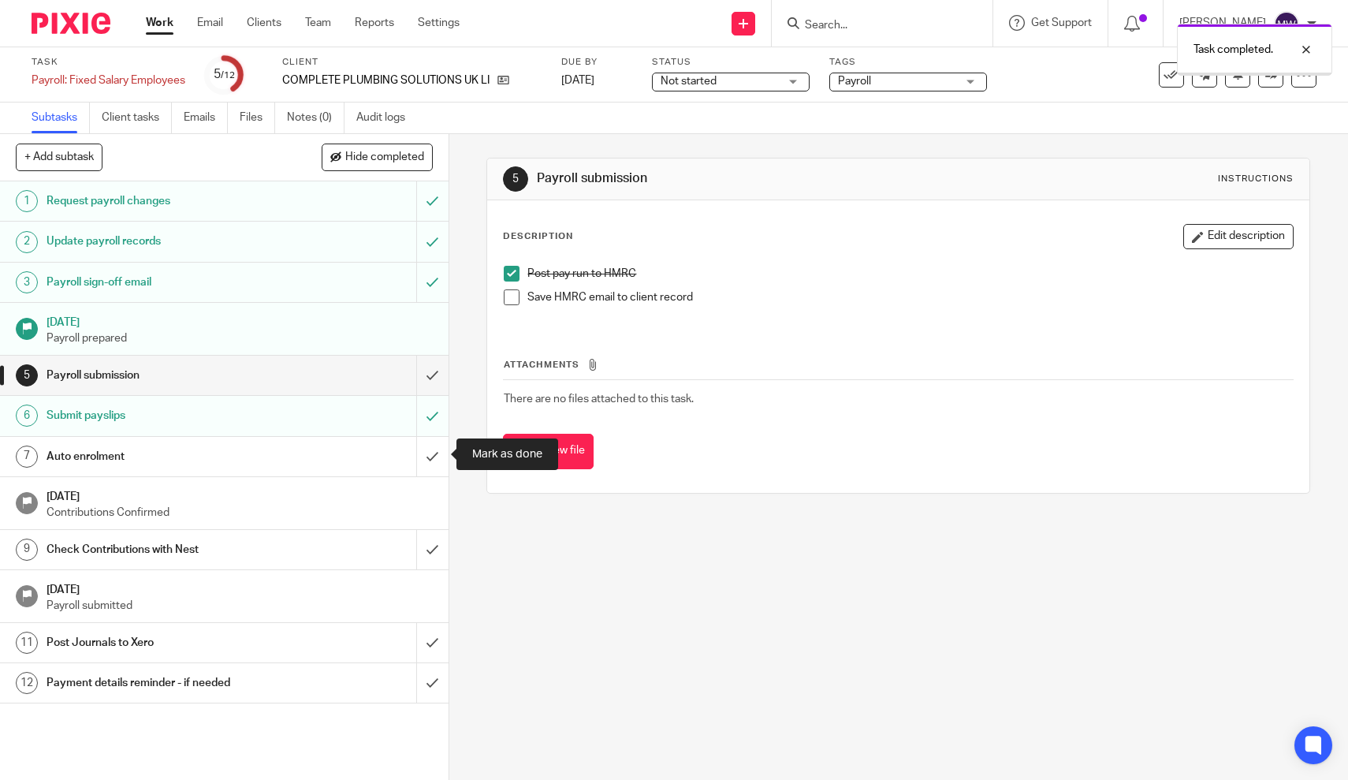
click at [434, 456] on input "submit" at bounding box center [224, 456] width 448 height 39
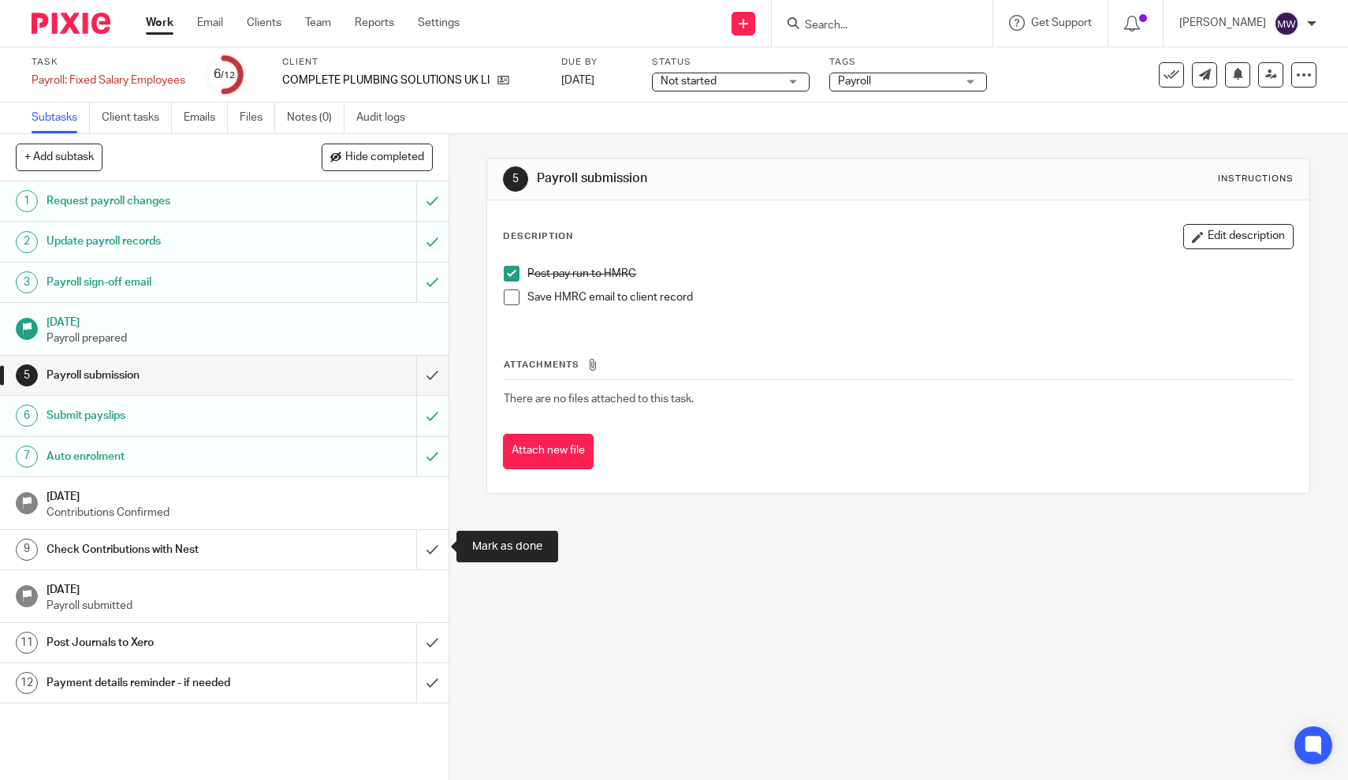
click at [431, 545] on input "submit" at bounding box center [224, 549] width 448 height 39
